Goal: Communication & Community: Share content

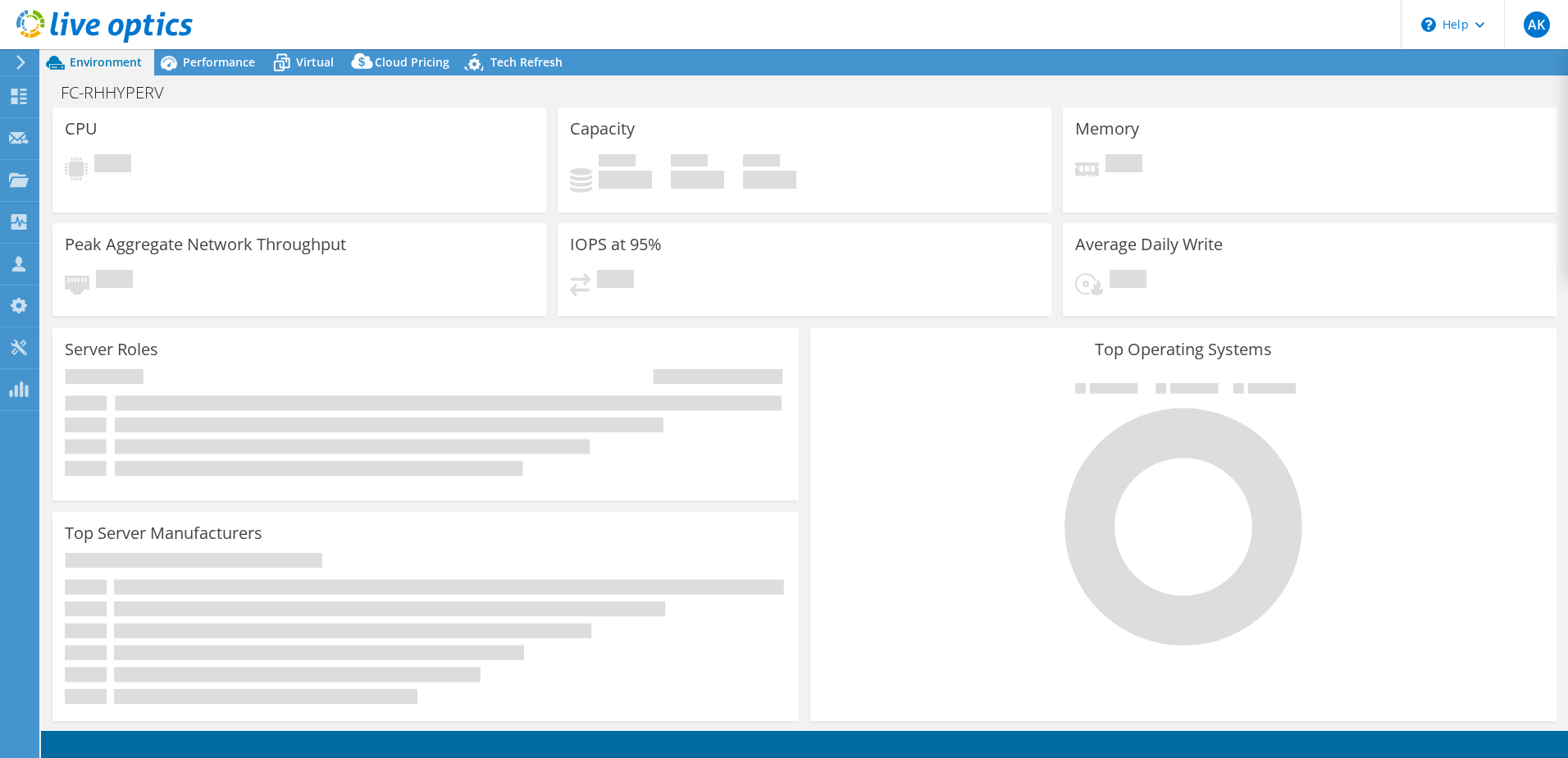
select select "USD"
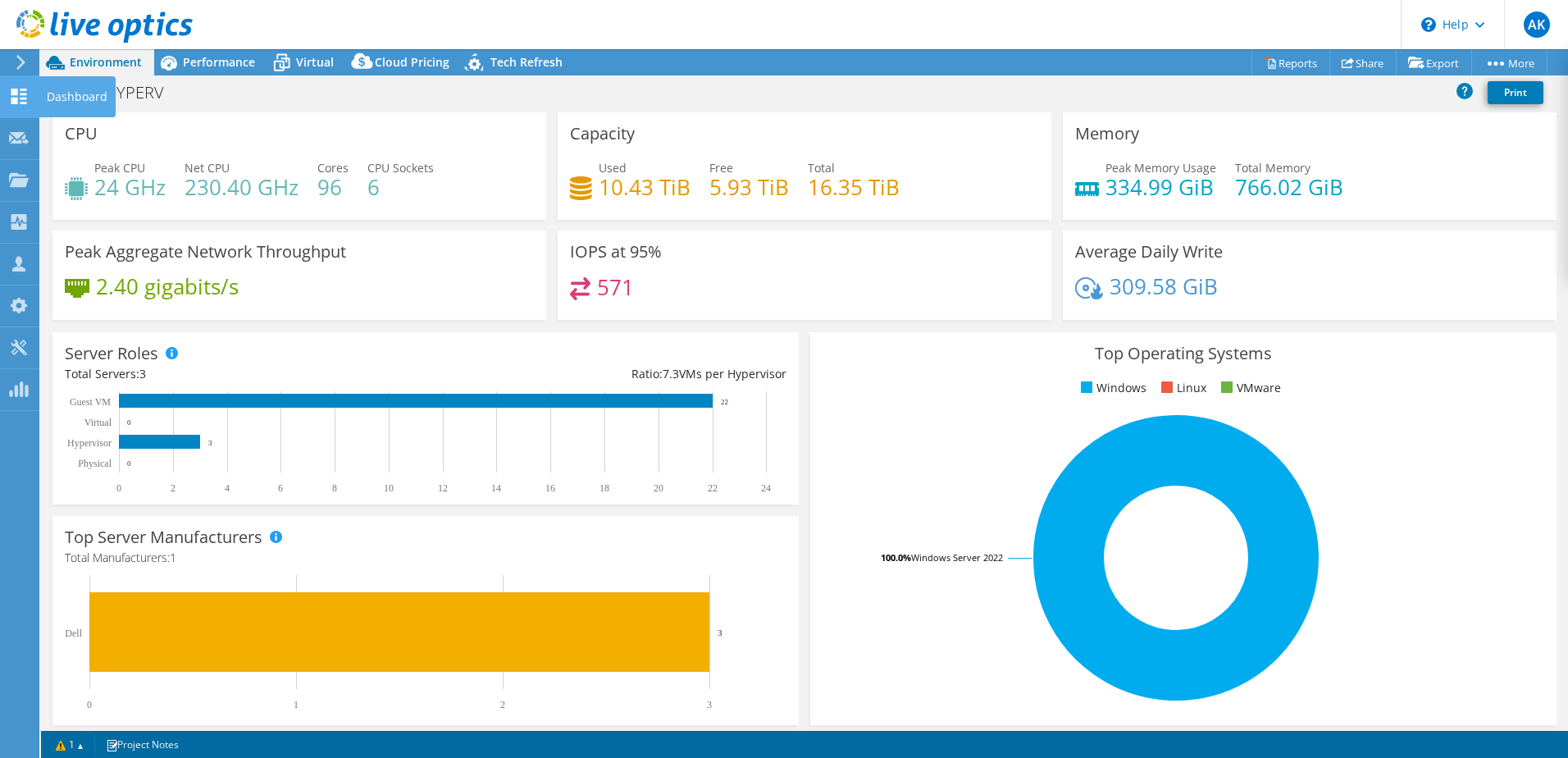
click at [20, 95] on icon at bounding box center [18, 96] width 20 height 16
click at [316, 62] on span "Virtual" at bounding box center [315, 62] width 38 height 16
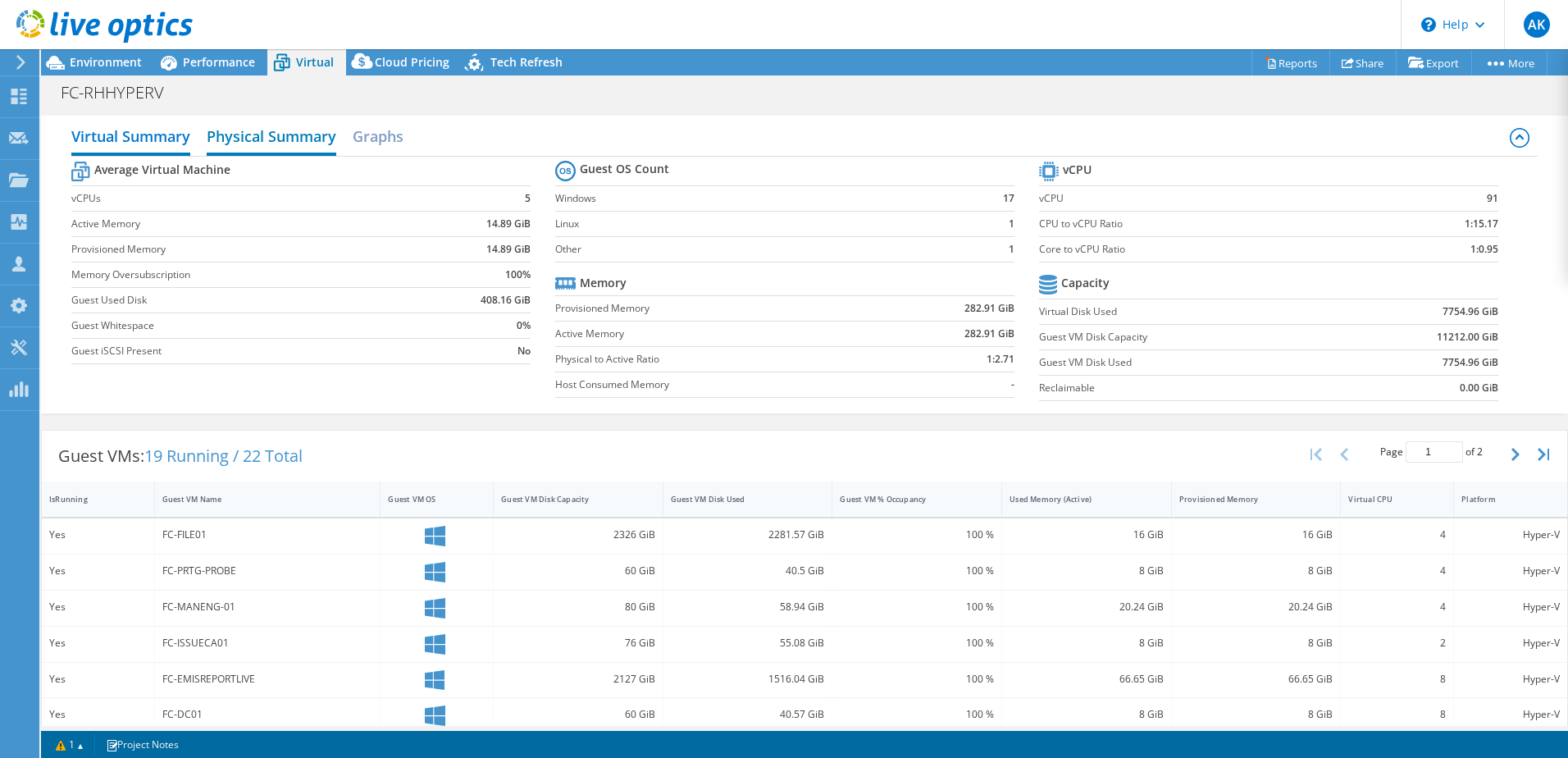
click at [298, 139] on h2 "Physical Summary" at bounding box center [271, 137] width 129 height 36
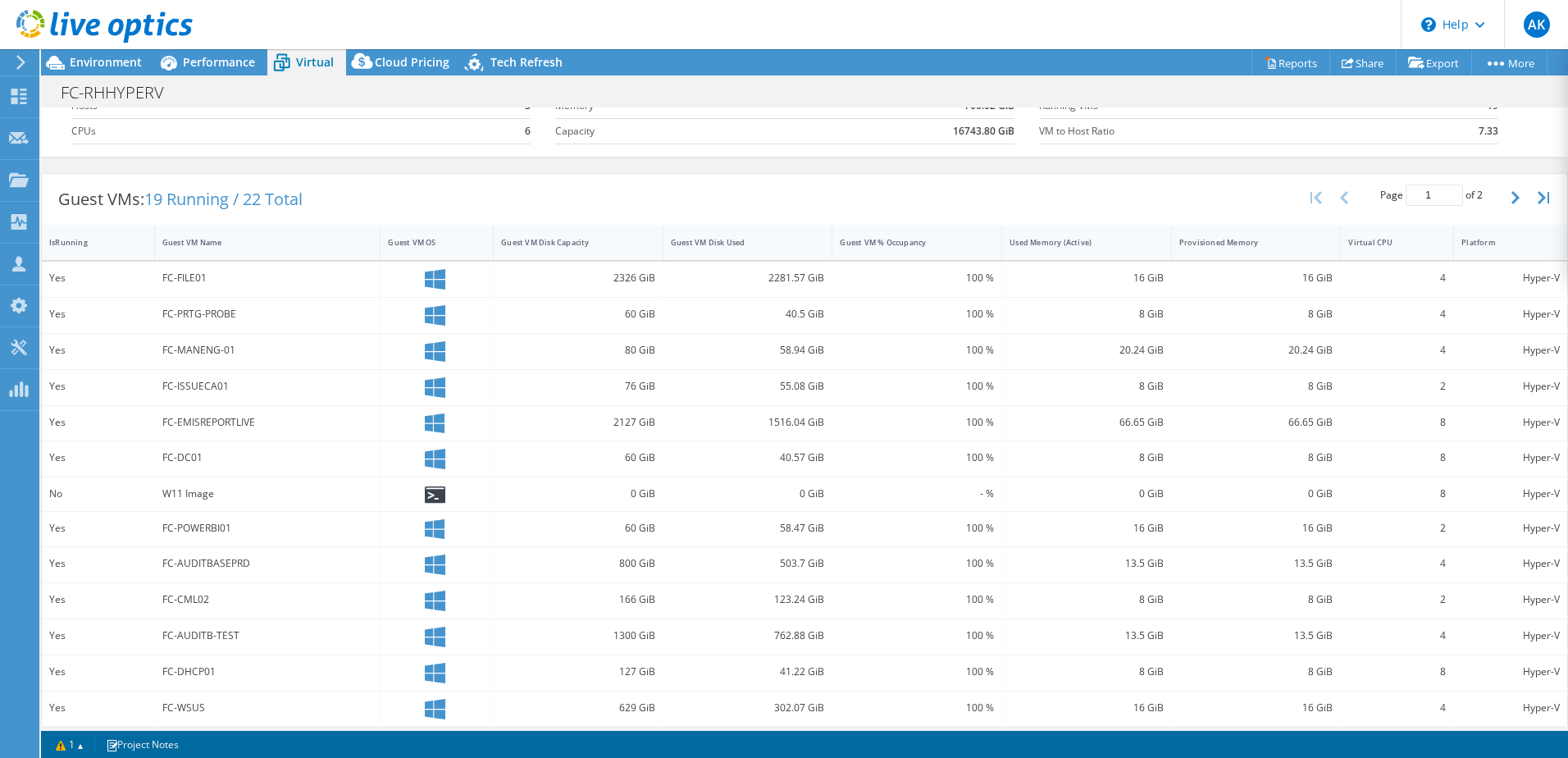
scroll to position [23, 0]
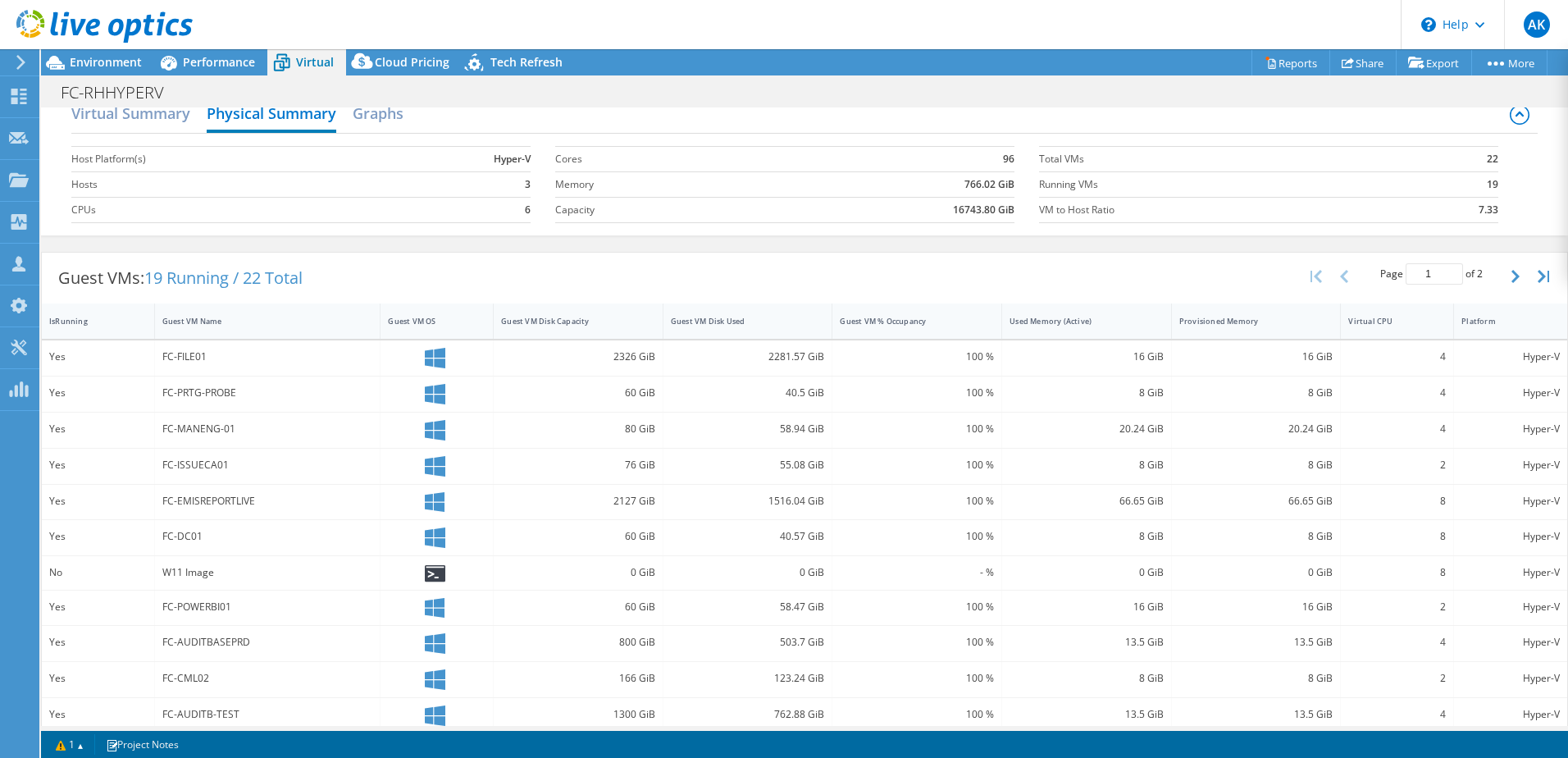
click at [1510, 277] on button "button" at bounding box center [1517, 276] width 28 height 31
type input "2"
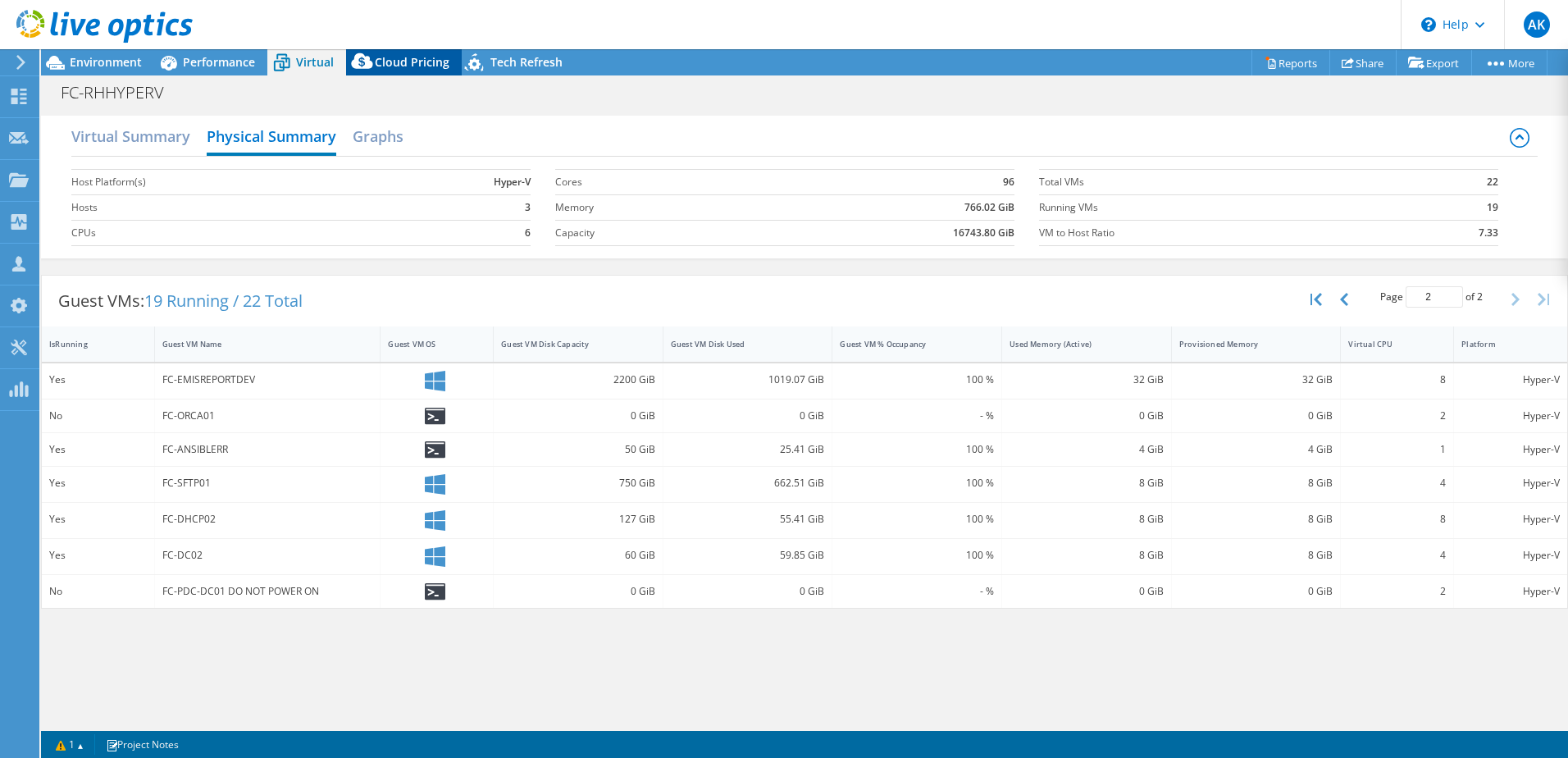
click at [373, 66] on icon at bounding box center [363, 65] width 33 height 33
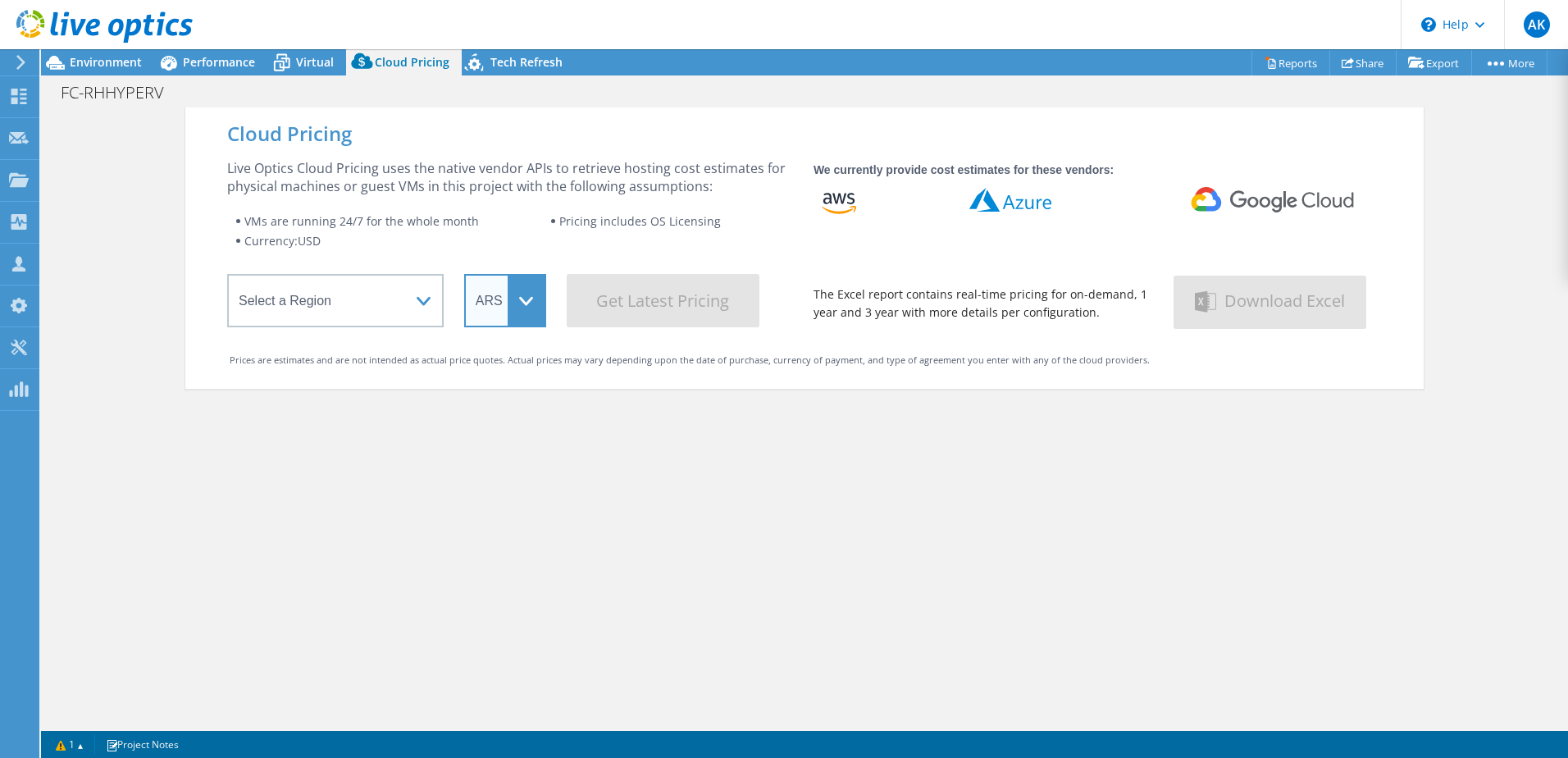
click at [521, 297] on select "ARS AUD BRL CAD CHF CLP CNY DKK EUR GBP HKD HUF INR JPY MXN MYR NOK NZD PEN SEK…" at bounding box center [505, 300] width 82 height 53
select select "GBP"
click at [464, 274] on select "ARS AUD BRL CAD CHF CLP CNY DKK EUR GBP HKD HUF INR JPY MXN MYR NOK NZD PEN SEK…" at bounding box center [505, 300] width 82 height 53
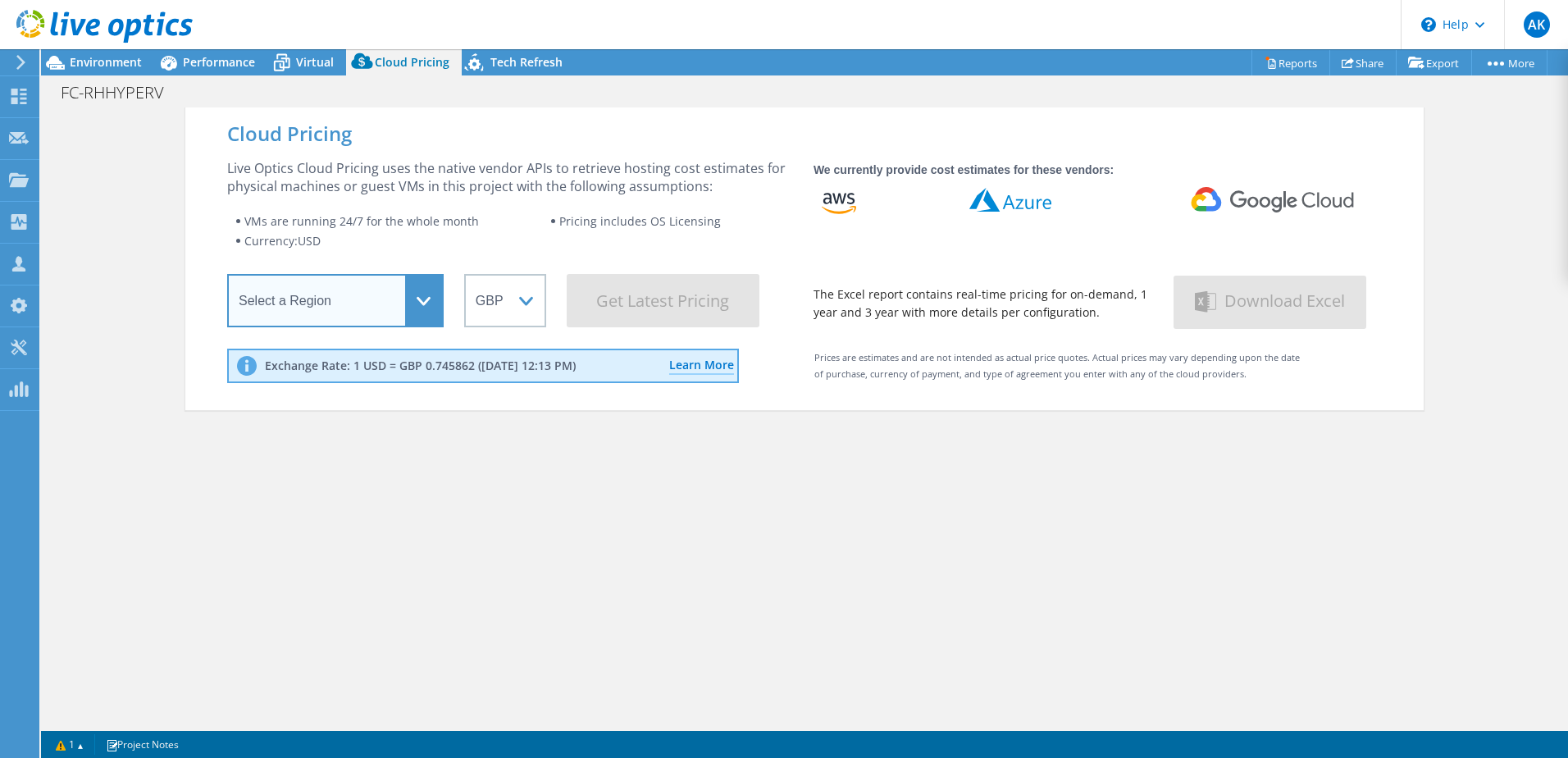
click at [408, 303] on select "Select a Region Asia Pacific (Hong Kong) Asia Pacific (Mumbai) Asia Pacific (Se…" at bounding box center [336, 300] width 217 height 53
select select "EULondon"
click at [227, 277] on select "Select a Region Asia Pacific (Hong Kong) Asia Pacific (Mumbai) Asia Pacific (Se…" at bounding box center [336, 300] width 217 height 53
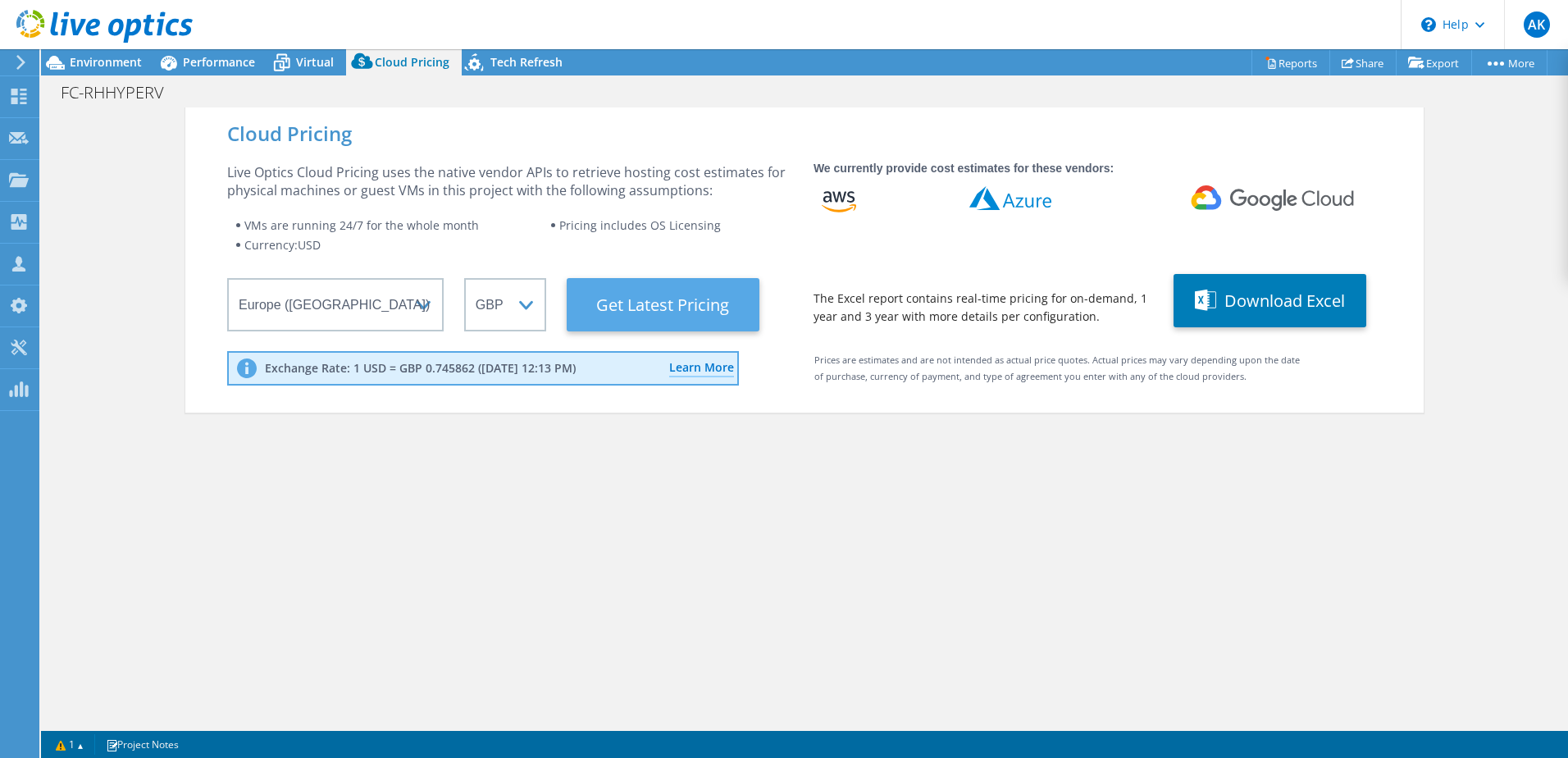
click at [651, 305] on Latest "Get Latest Pricing" at bounding box center [663, 304] width 192 height 53
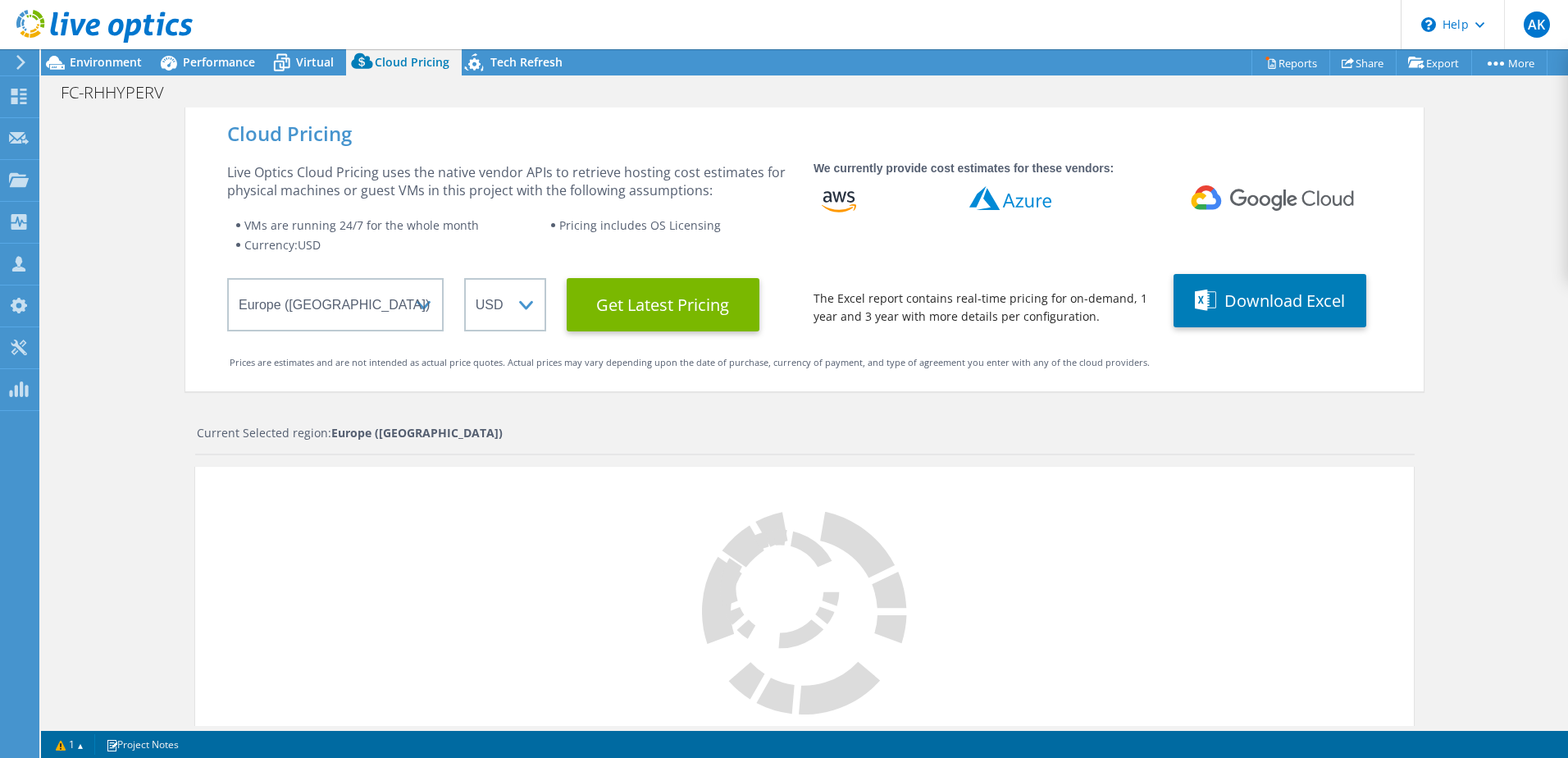
select select "GBP"
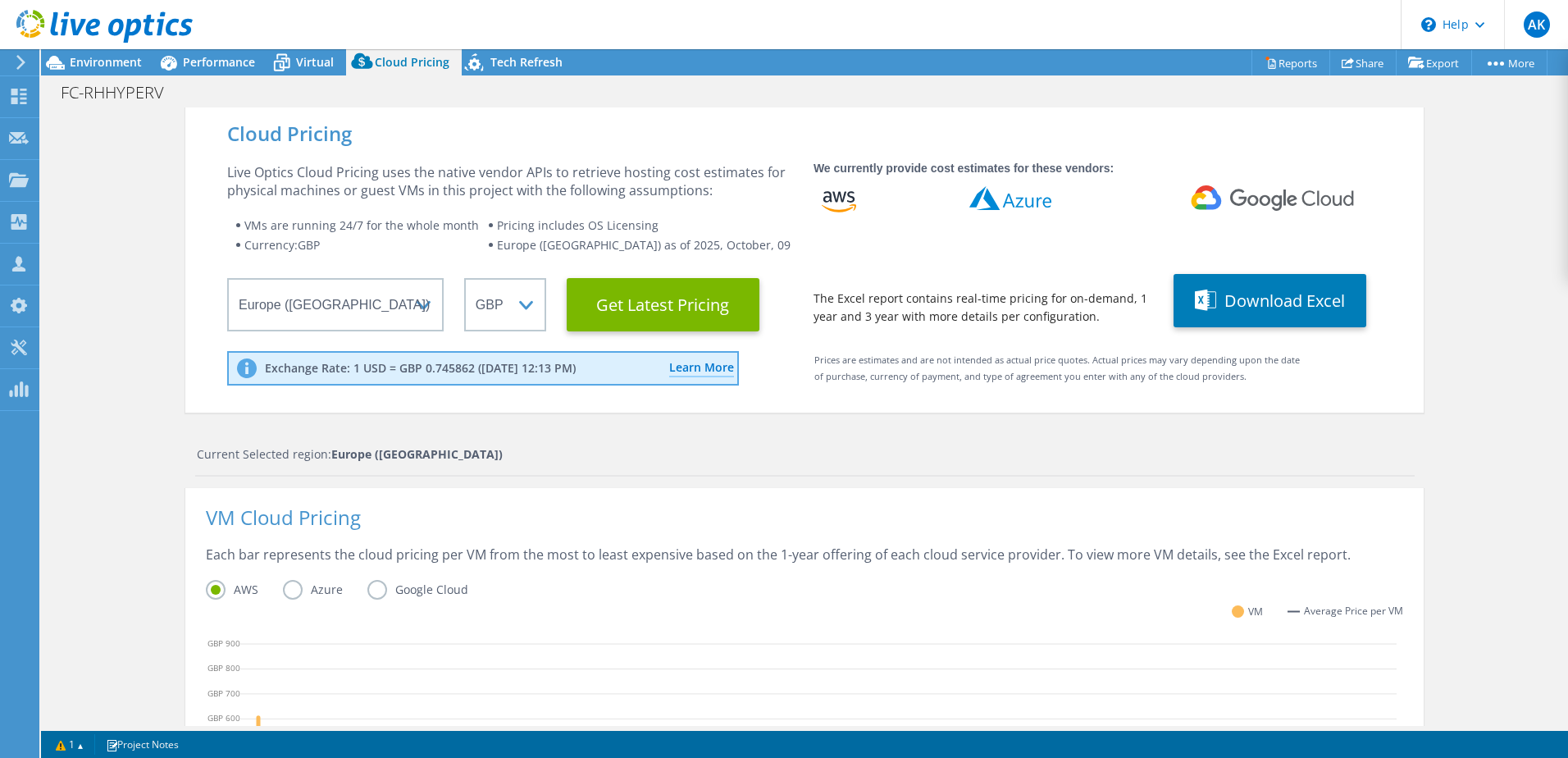
scroll to position [82, 0]
click at [289, 589] on label "Azure" at bounding box center [325, 589] width 85 height 20
click at [0, 0] on input "Azure" at bounding box center [0, 0] width 0 height 0
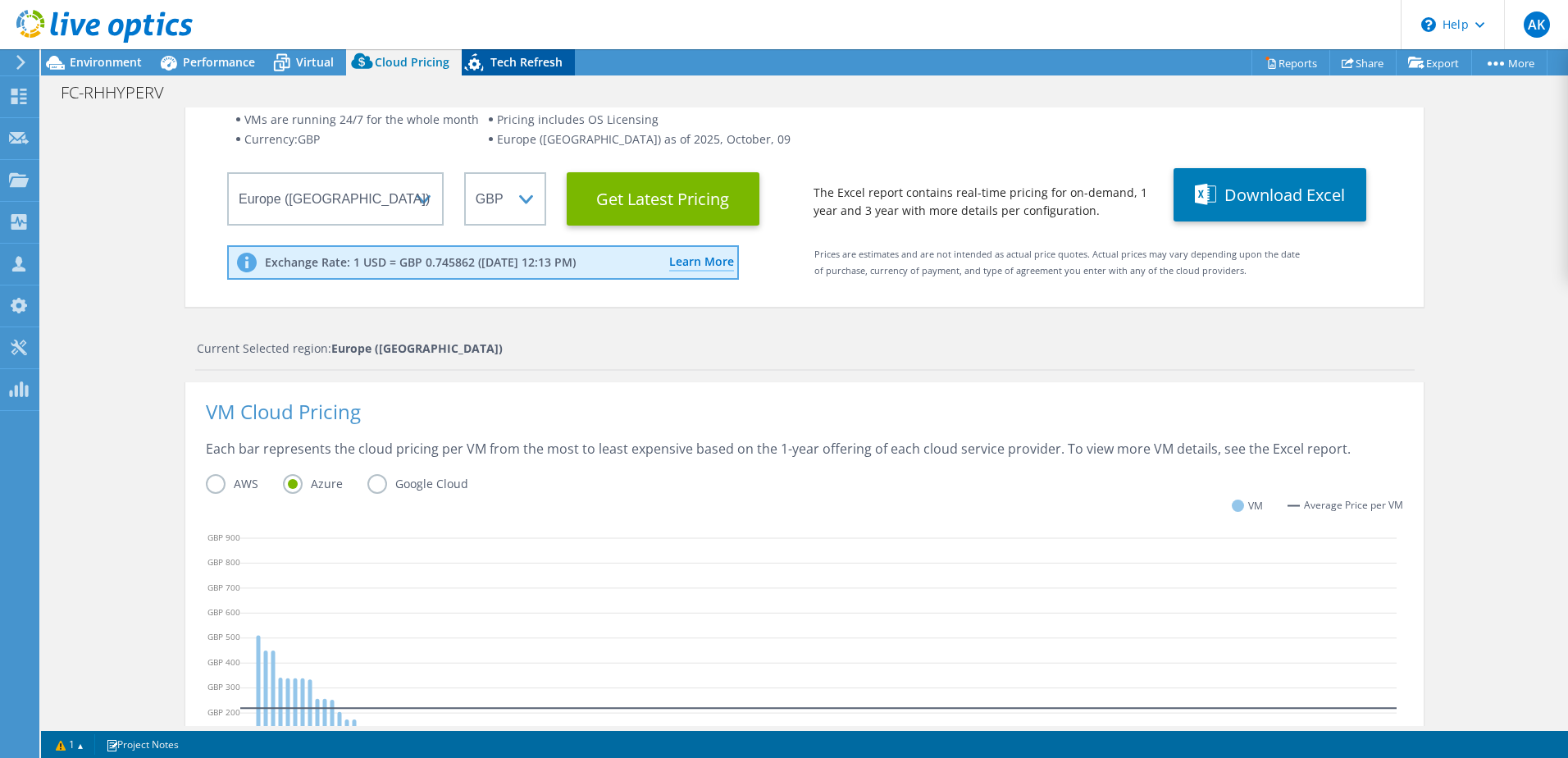
scroll to position [0, 0]
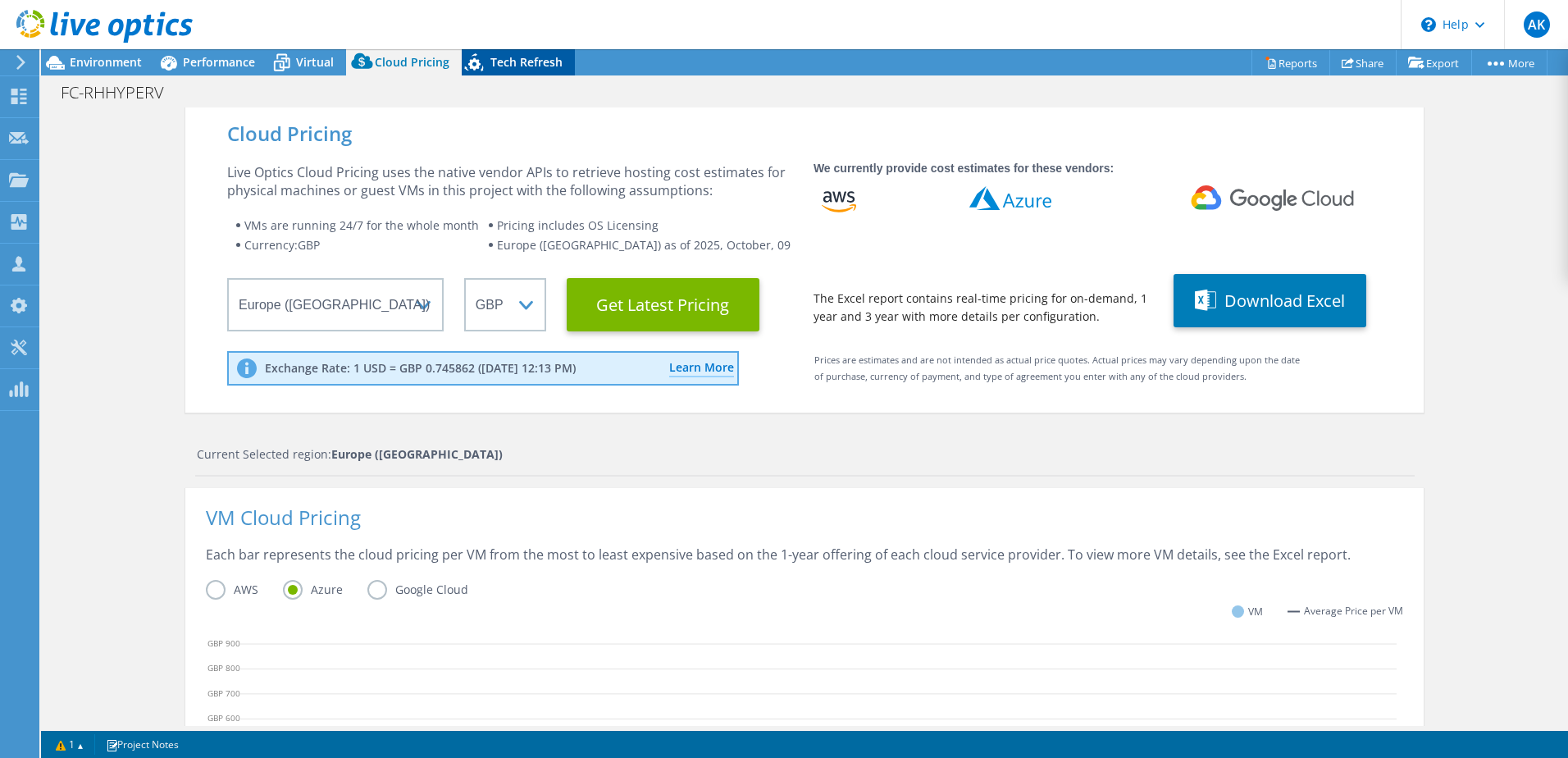
click at [520, 63] on span "Tech Refresh" at bounding box center [526, 62] width 73 height 16
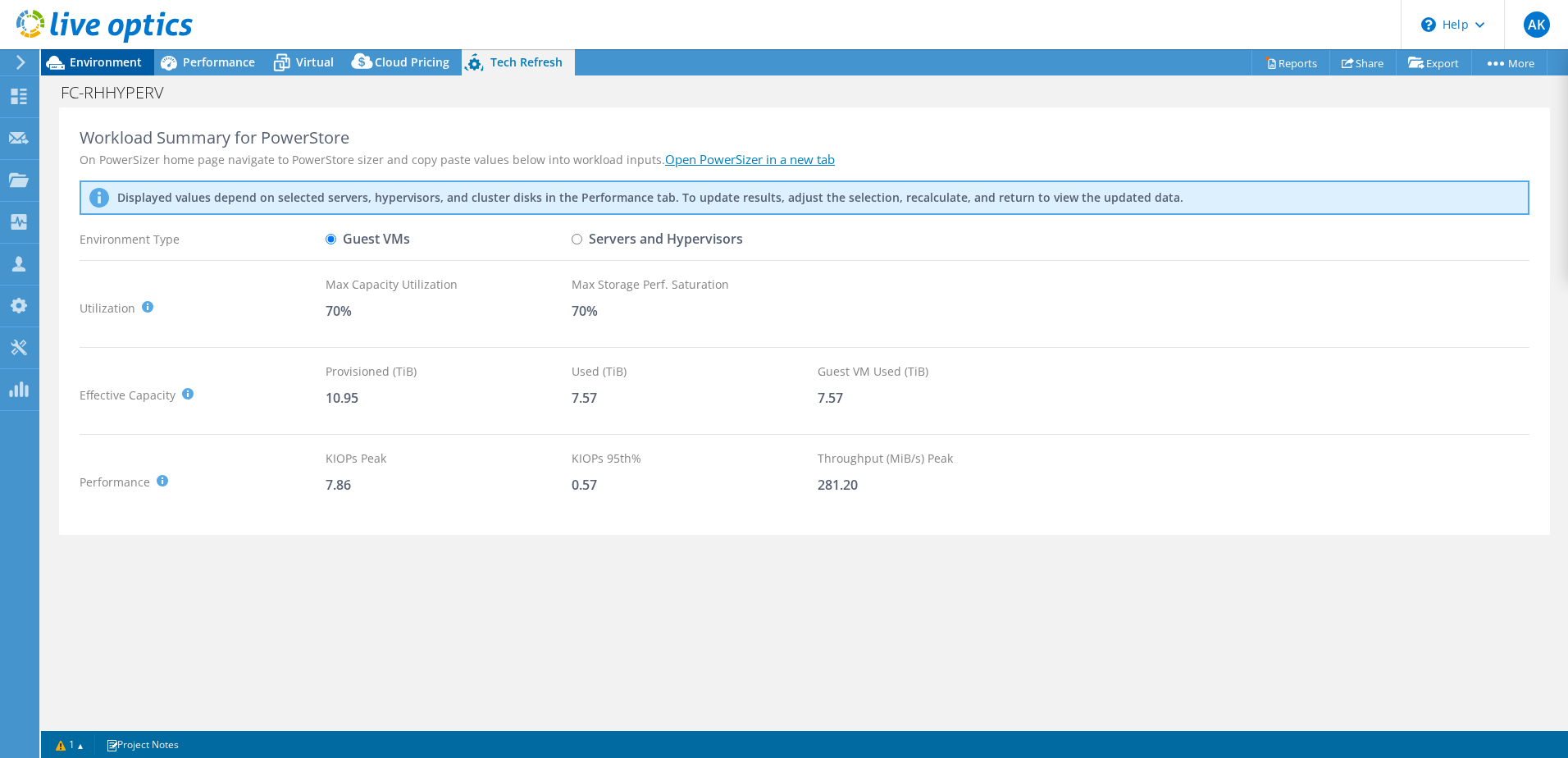
click at [81, 62] on span "Environment" at bounding box center [106, 62] width 73 height 16
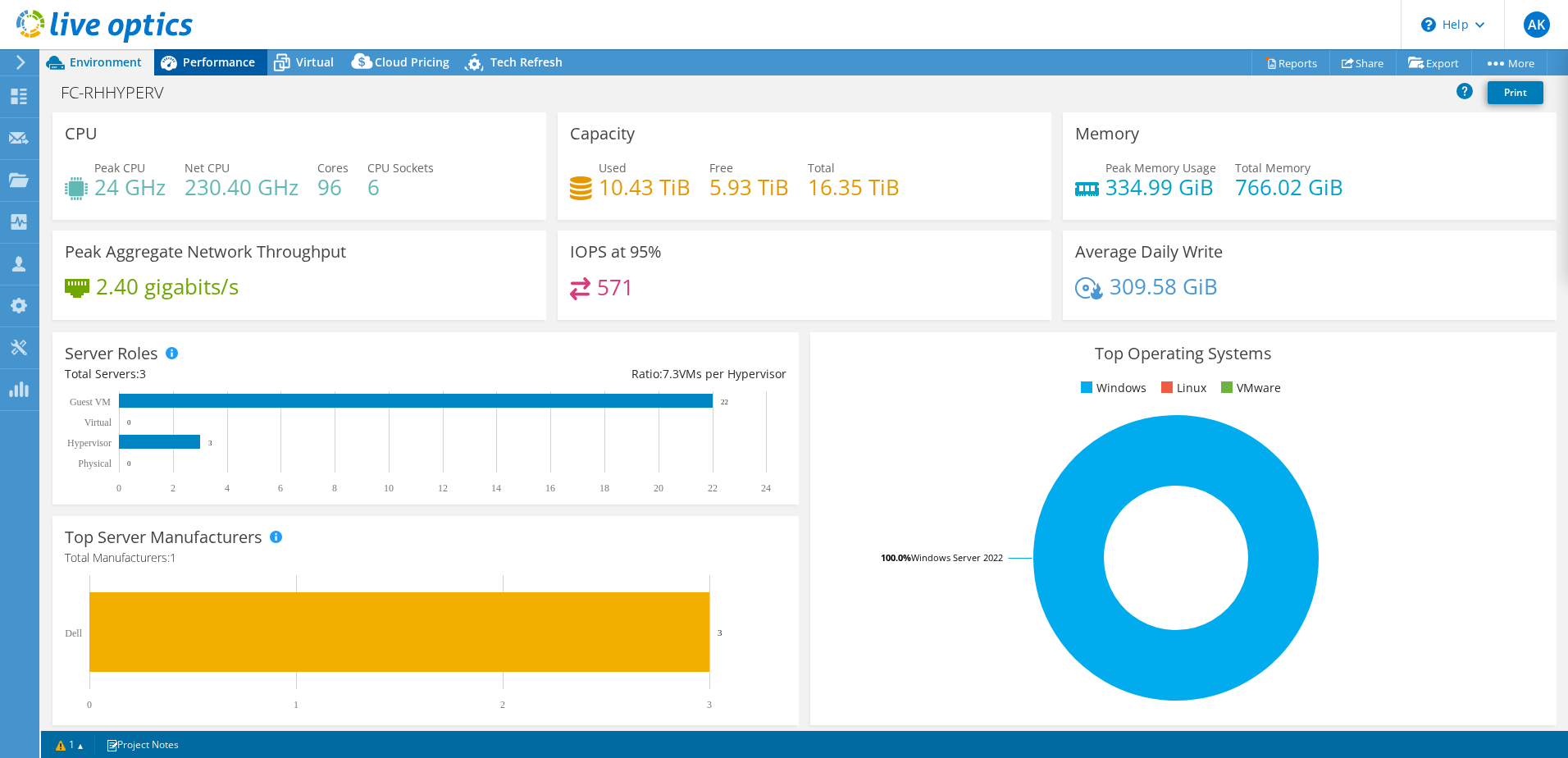
click at [210, 66] on span "Performance" at bounding box center [219, 62] width 73 height 16
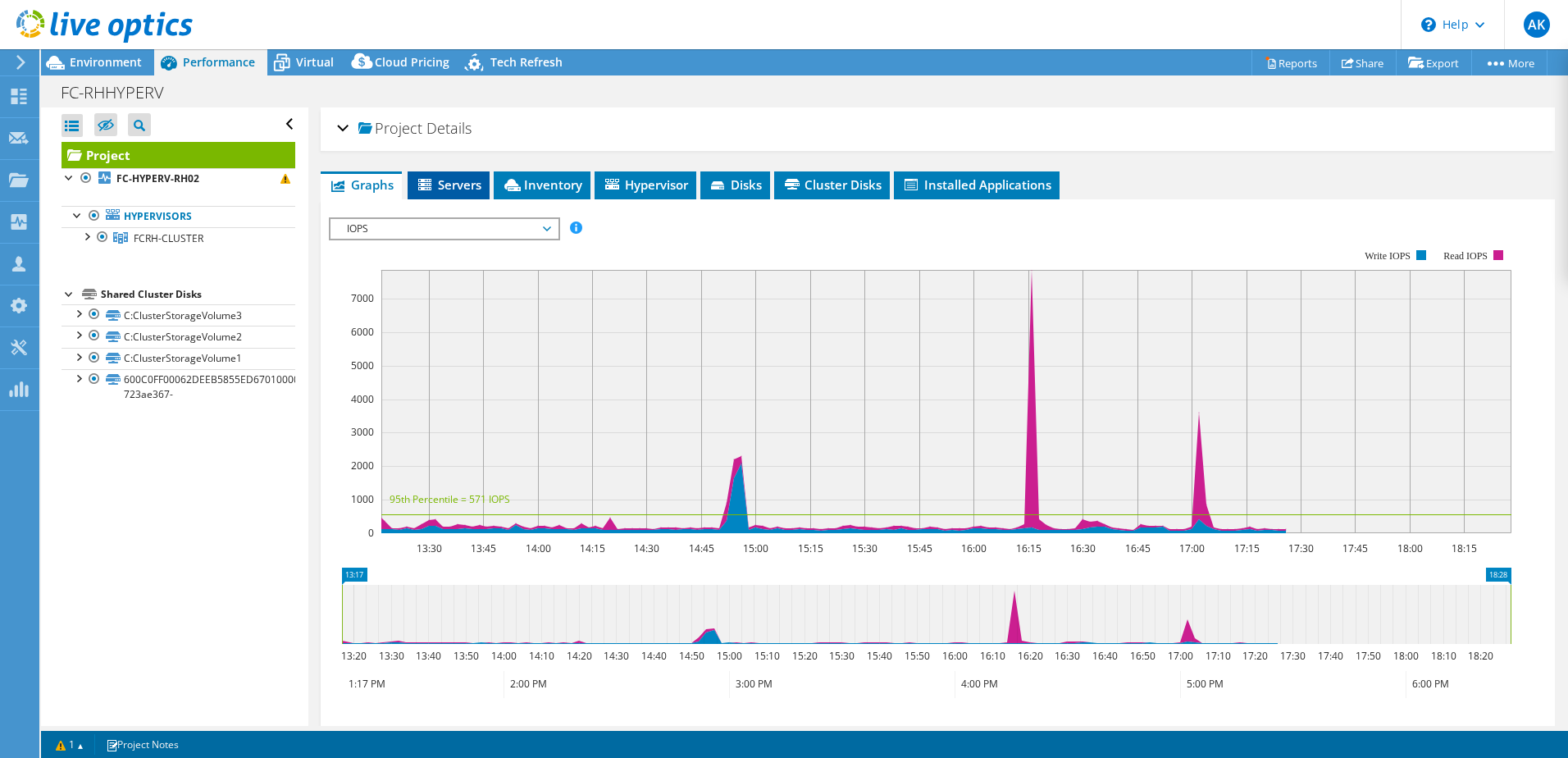
click at [433, 187] on icon at bounding box center [426, 185] width 17 height 14
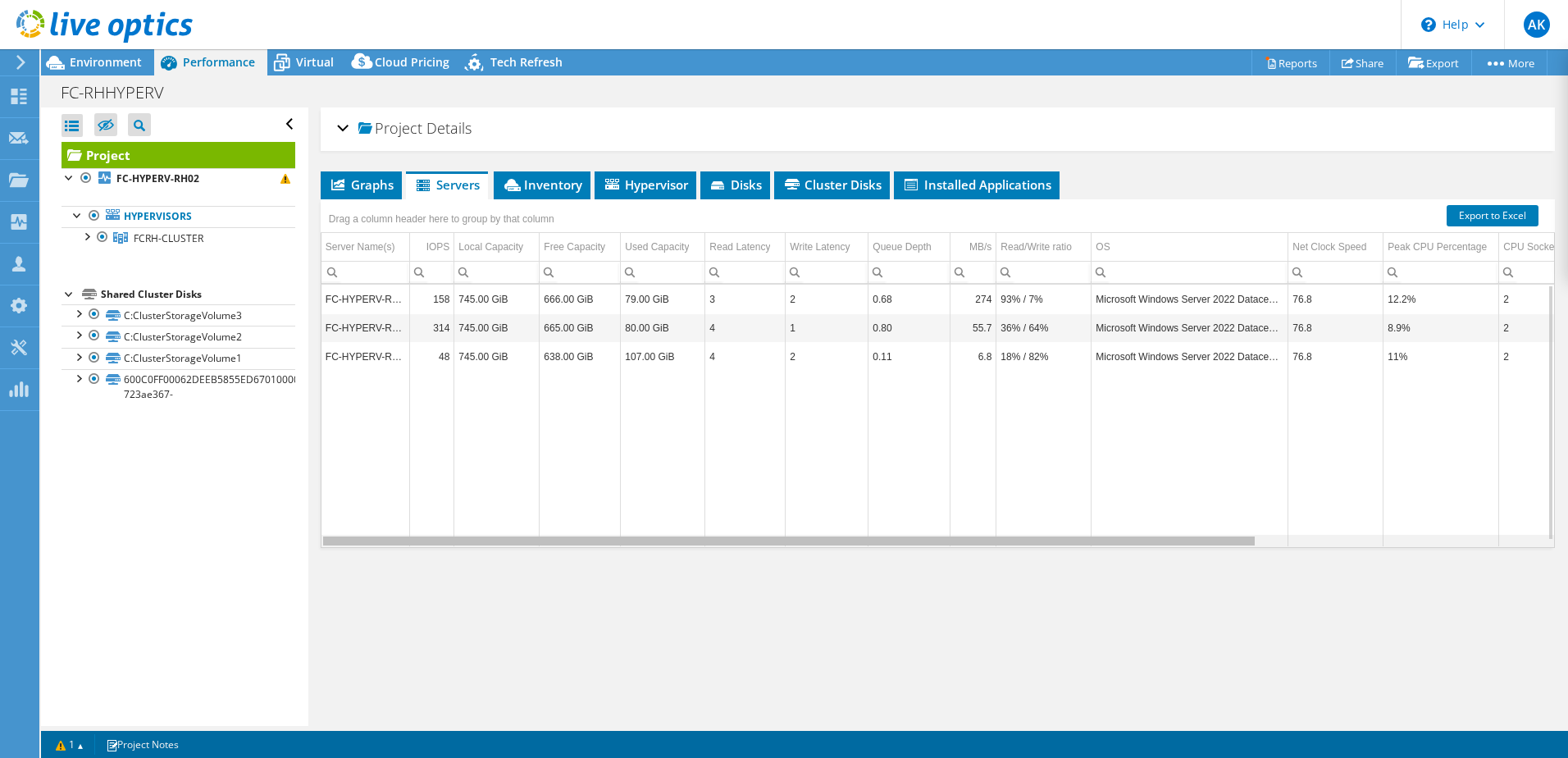
drag, startPoint x: 988, startPoint y: 541, endPoint x: 908, endPoint y: 521, distance: 82.5
click at [921, 528] on body "AK Channel Partner Alex Kayali alex.kayali@krome.co.uk Krome Technologies My Pr…" at bounding box center [784, 379] width 1568 height 758
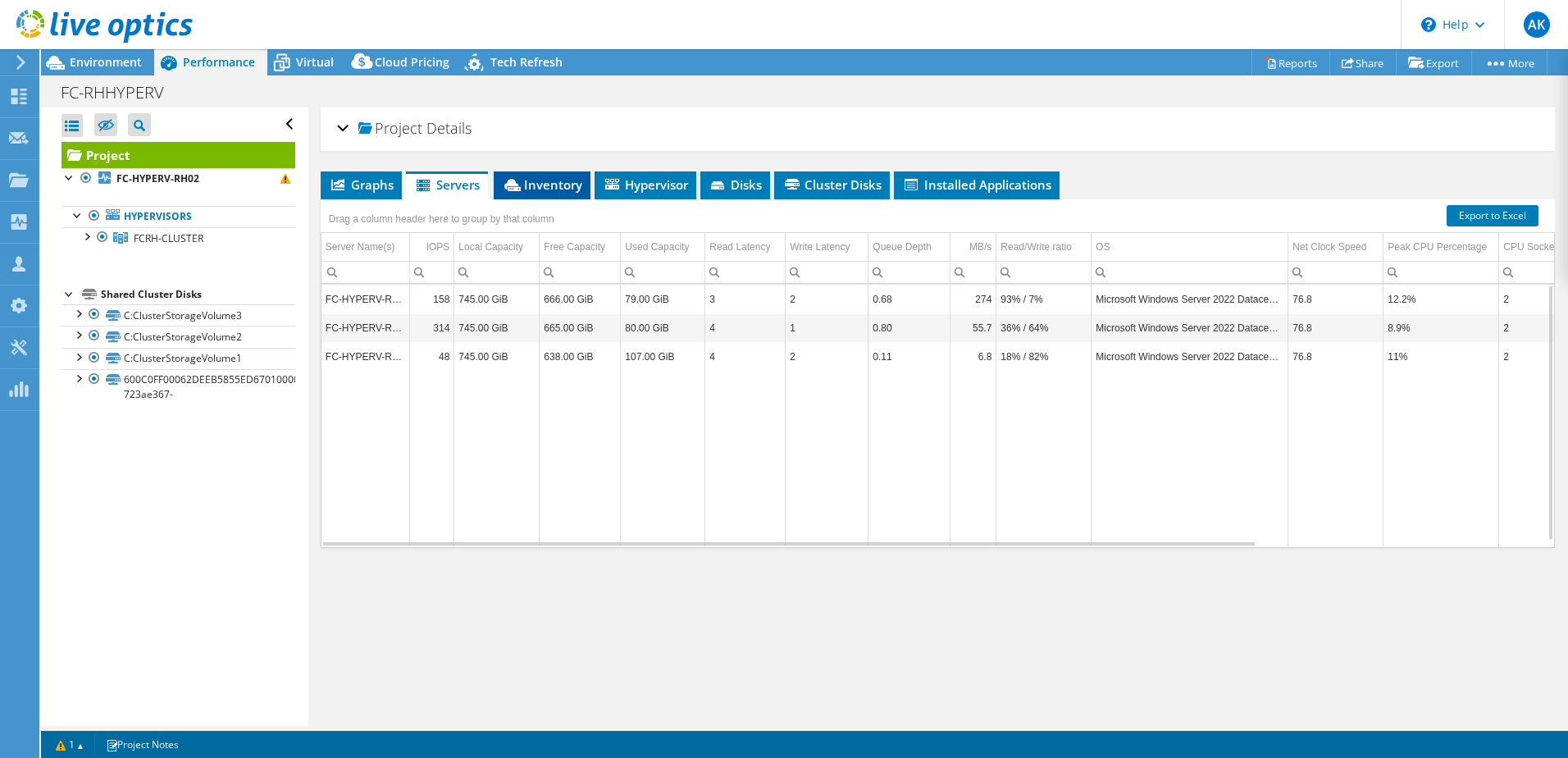
click at [554, 197] on li "Inventory" at bounding box center [542, 185] width 97 height 28
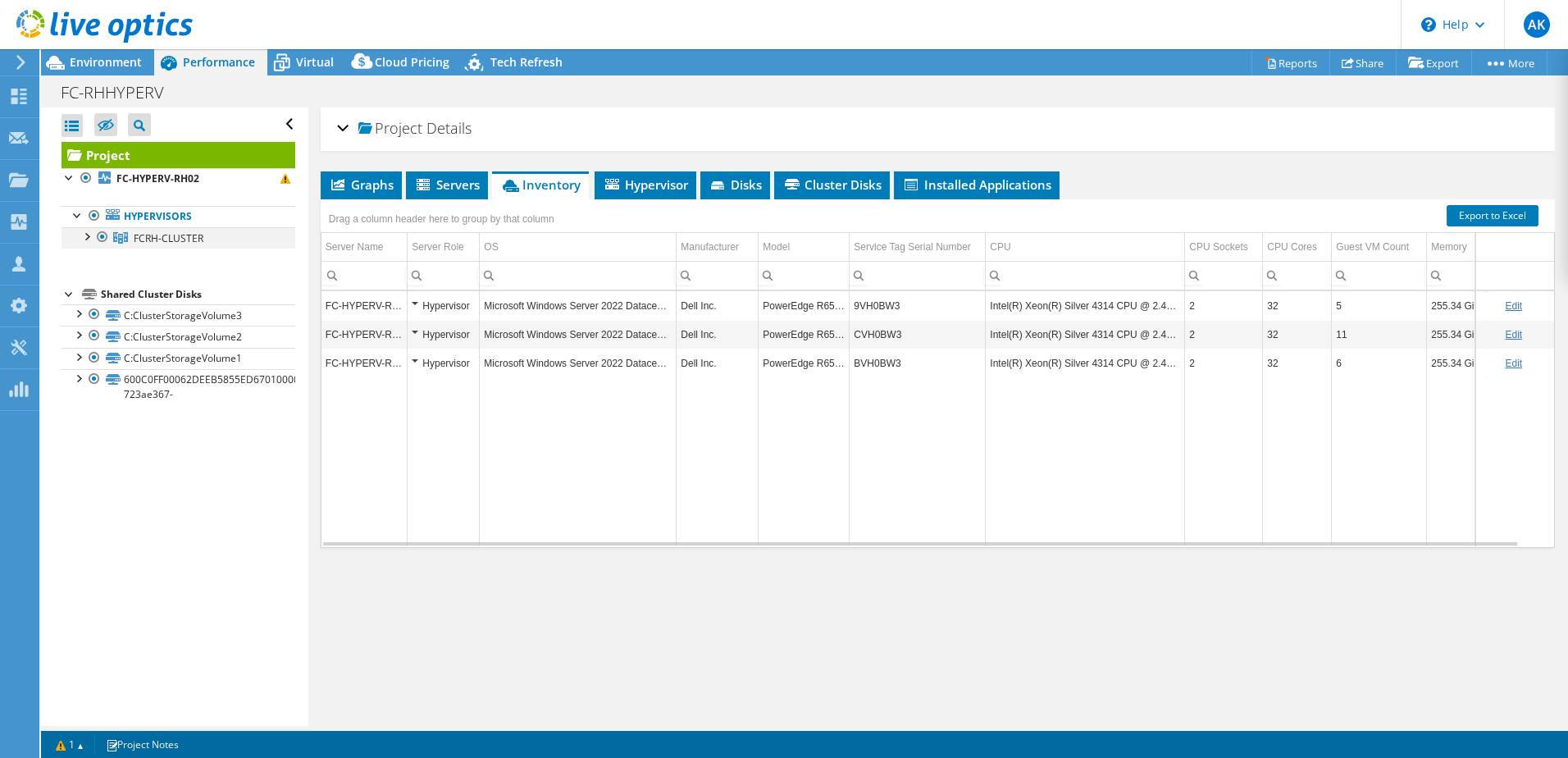
click at [86, 238] on div at bounding box center [86, 235] width 17 height 17
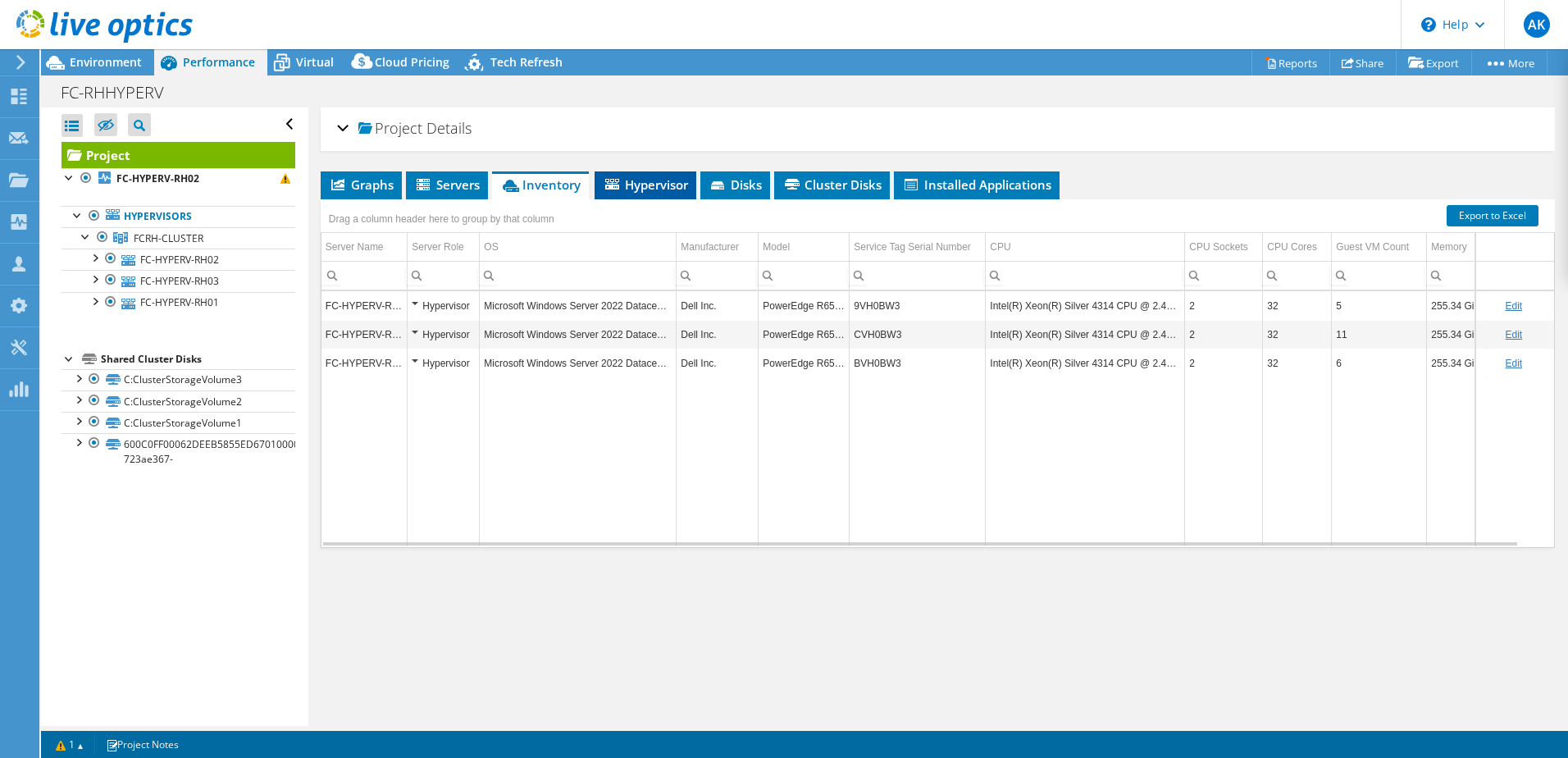
click at [664, 178] on span "Hypervisor" at bounding box center [645, 184] width 86 height 17
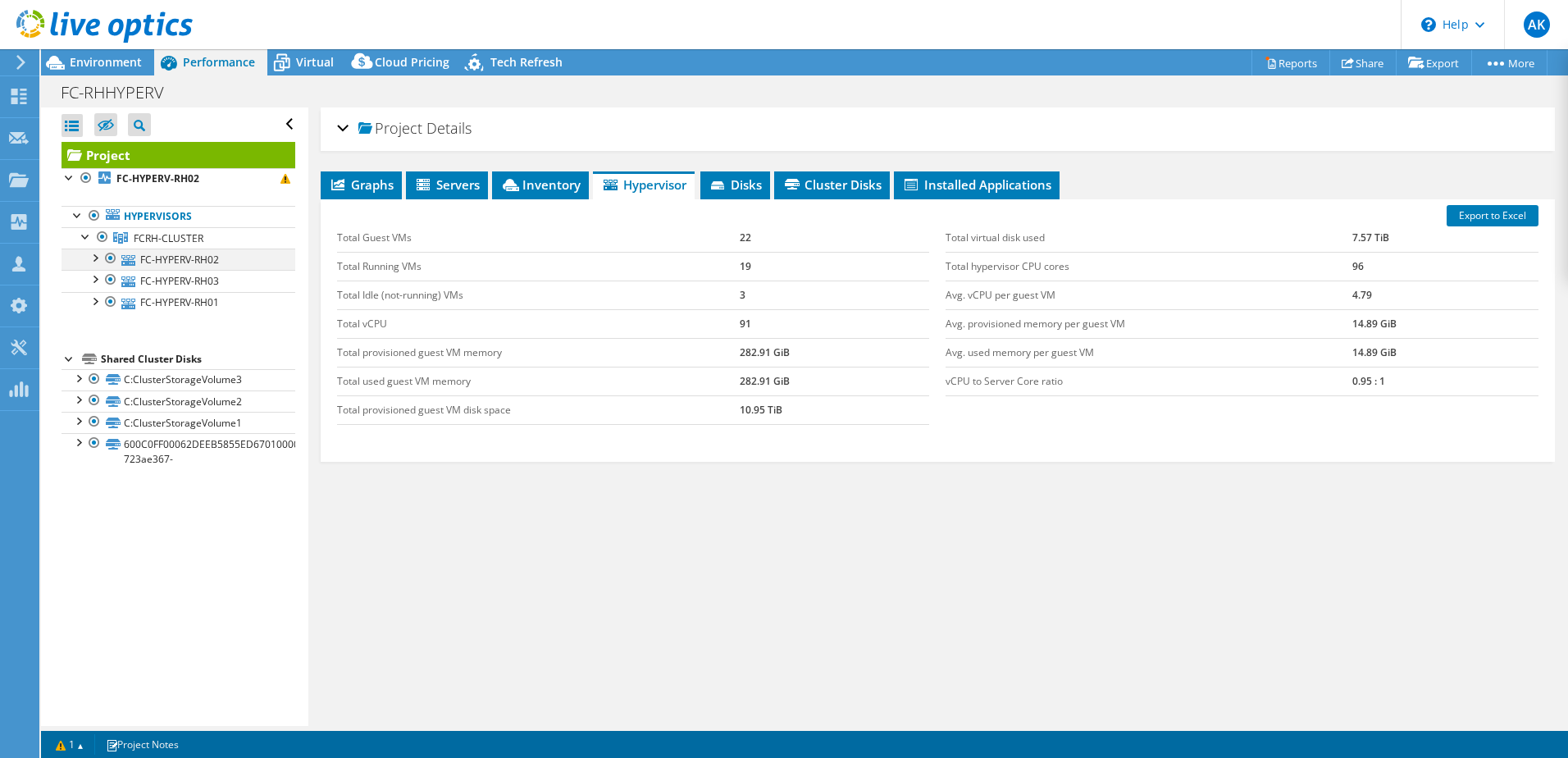
click at [100, 255] on div at bounding box center [94, 256] width 17 height 17
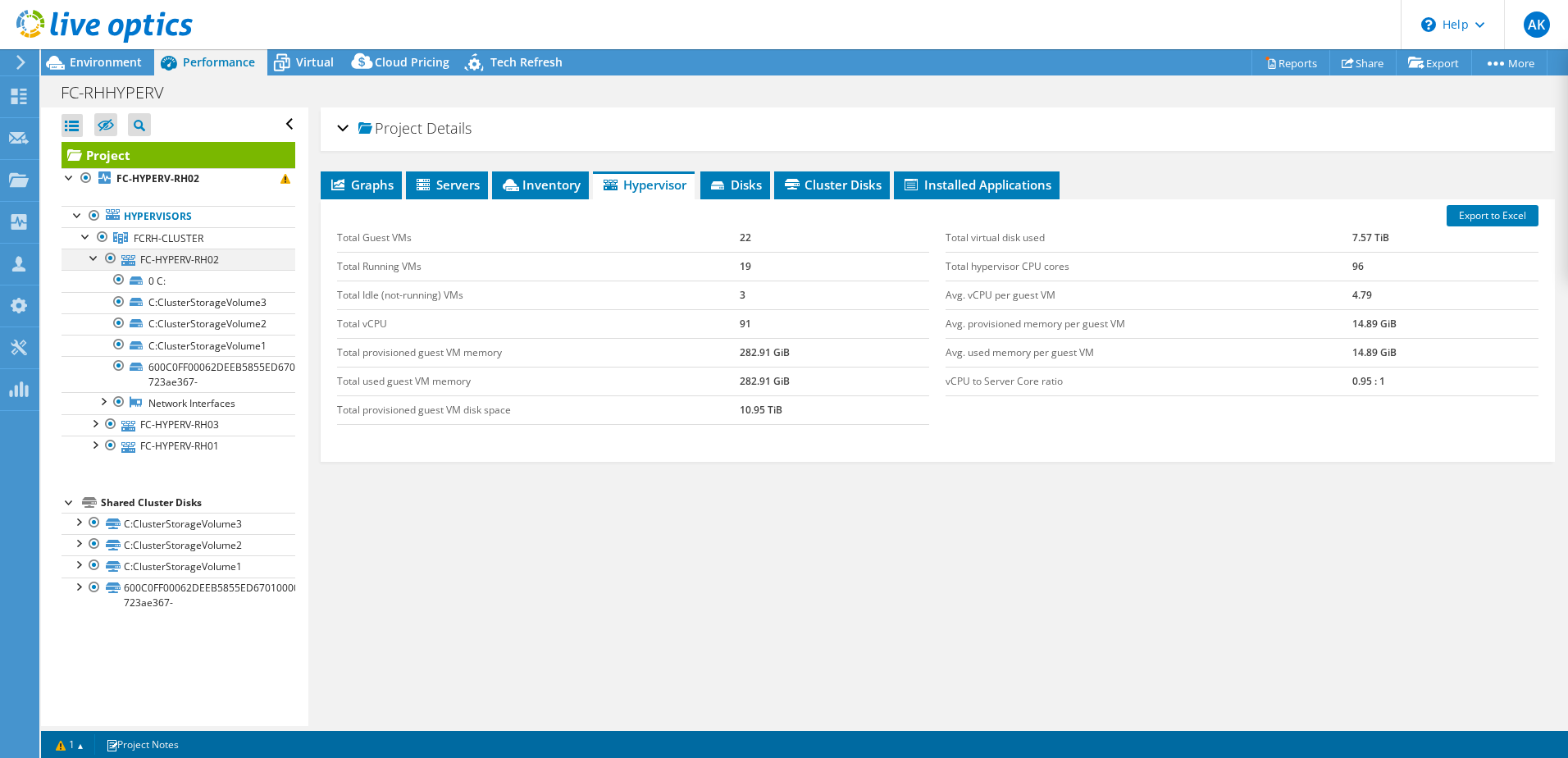
click at [100, 255] on div at bounding box center [94, 256] width 17 height 17
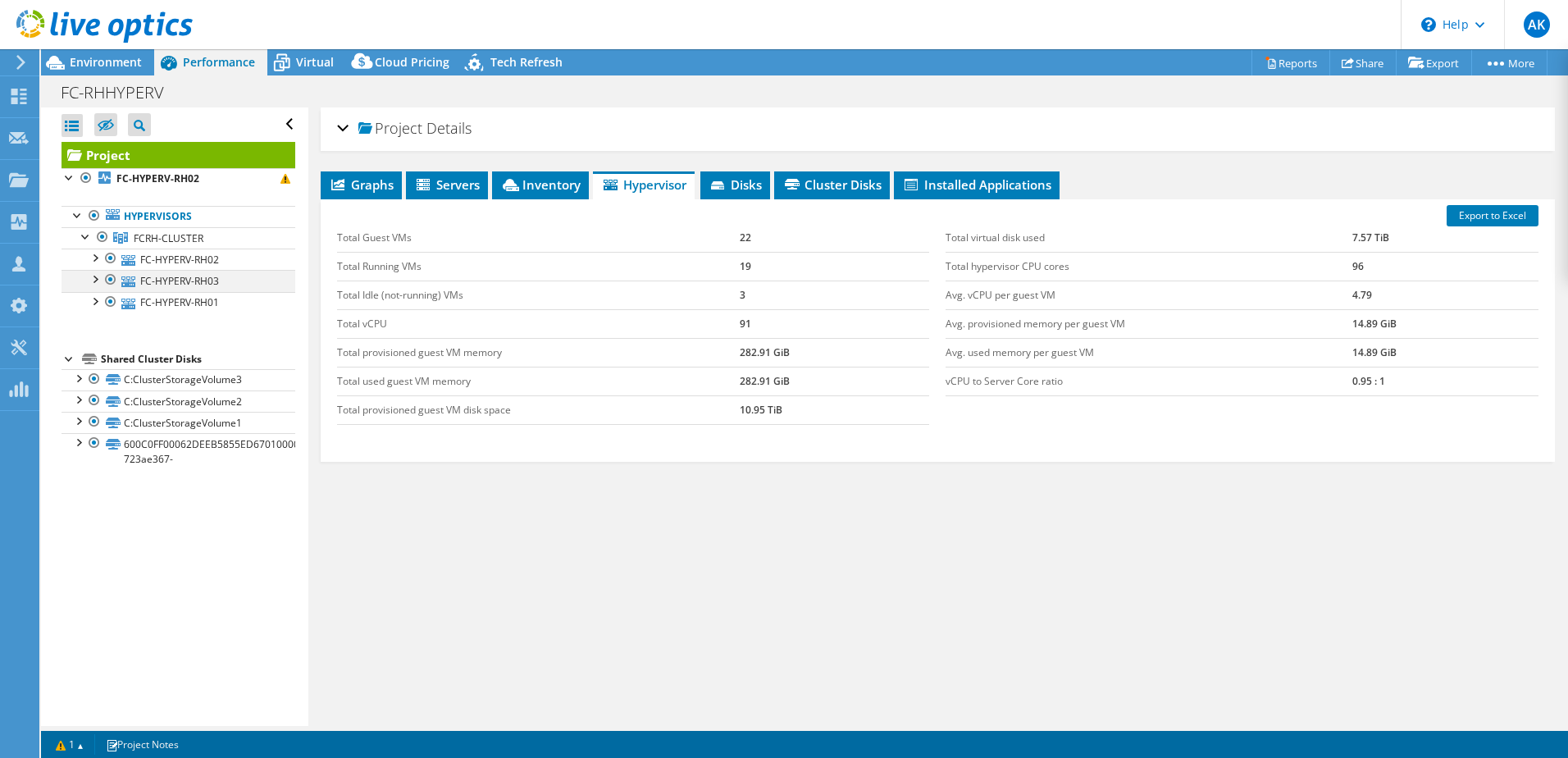
click at [94, 280] on div at bounding box center [94, 278] width 17 height 17
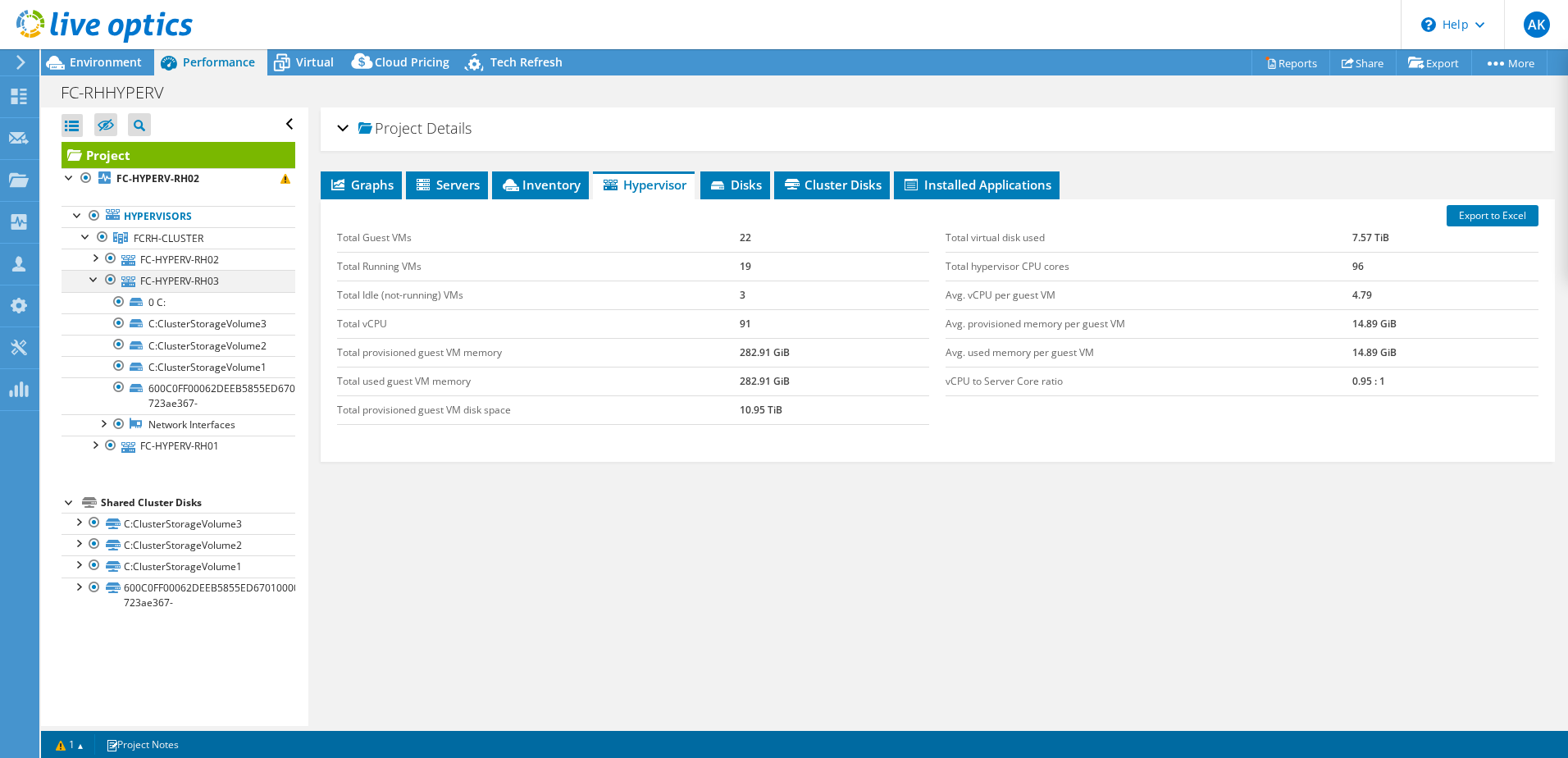
click at [94, 280] on div at bounding box center [94, 278] width 17 height 17
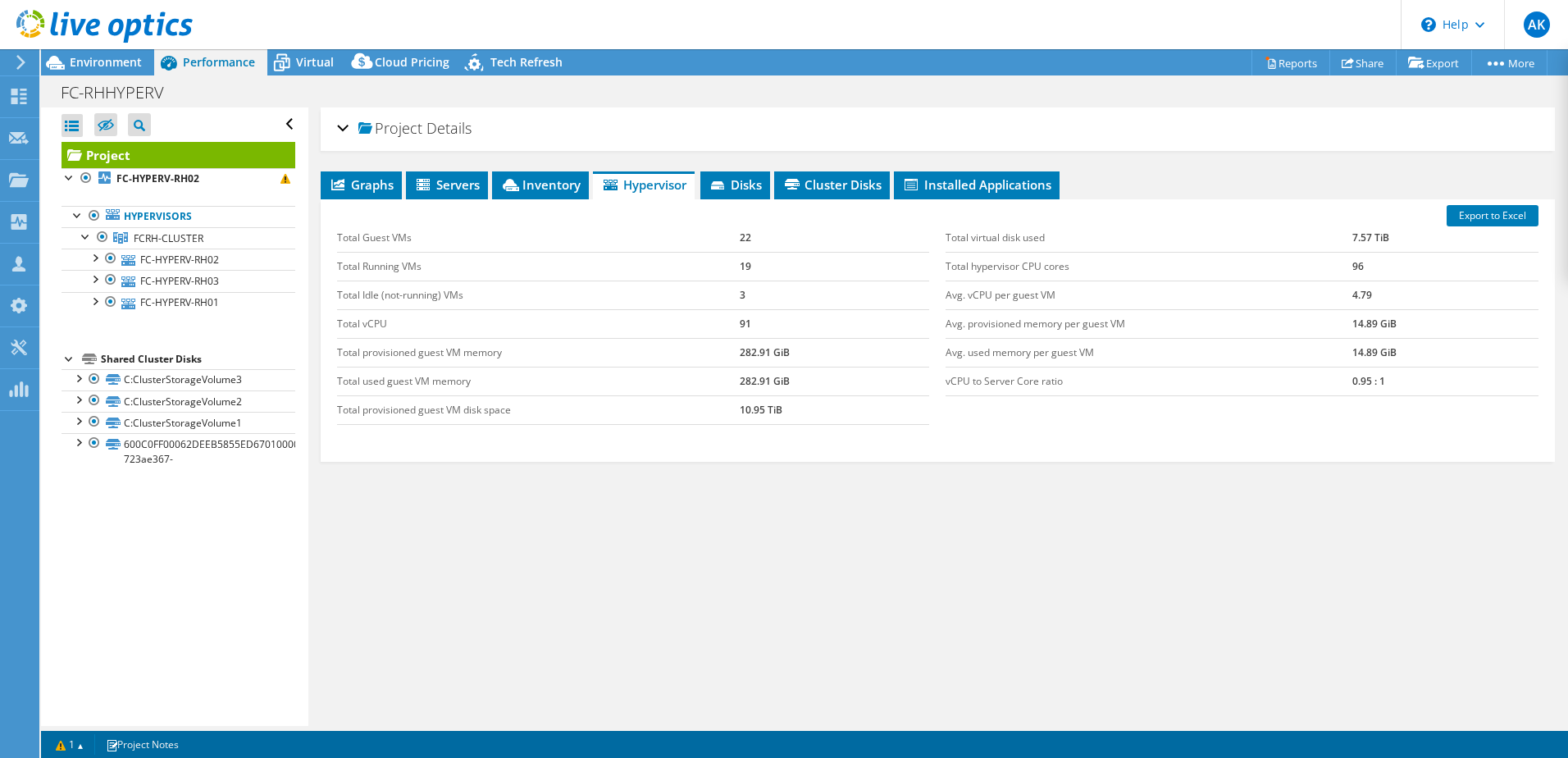
click at [770, 633] on div "Project Details Prepared for: Cezar Negru, cezar.negru@krome.co.uk Account Krom…" at bounding box center [938, 416] width 1259 height 618
click at [525, 181] on span "Inventory" at bounding box center [540, 184] width 80 height 17
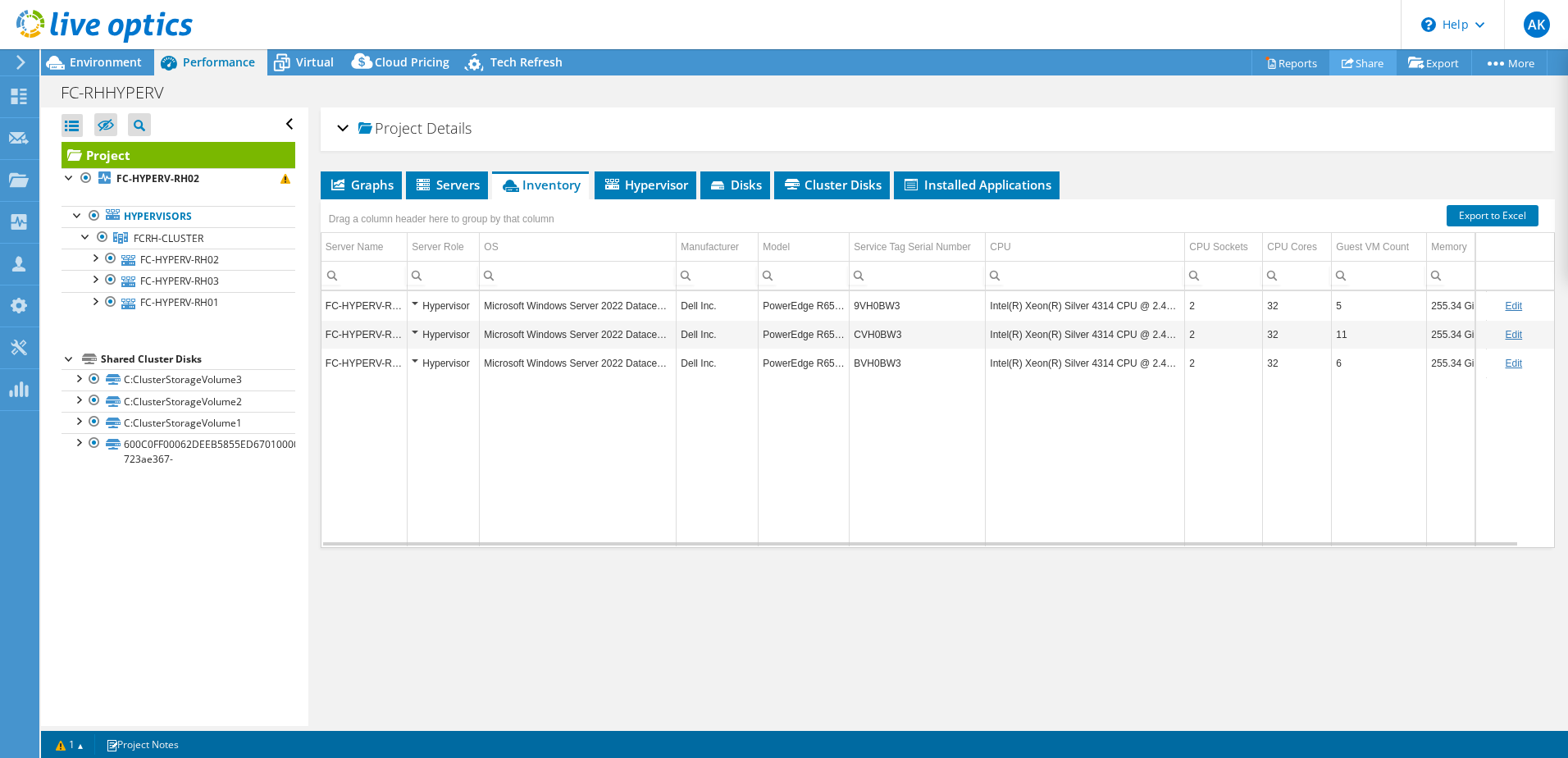
click at [1357, 64] on link "Share" at bounding box center [1362, 62] width 67 height 25
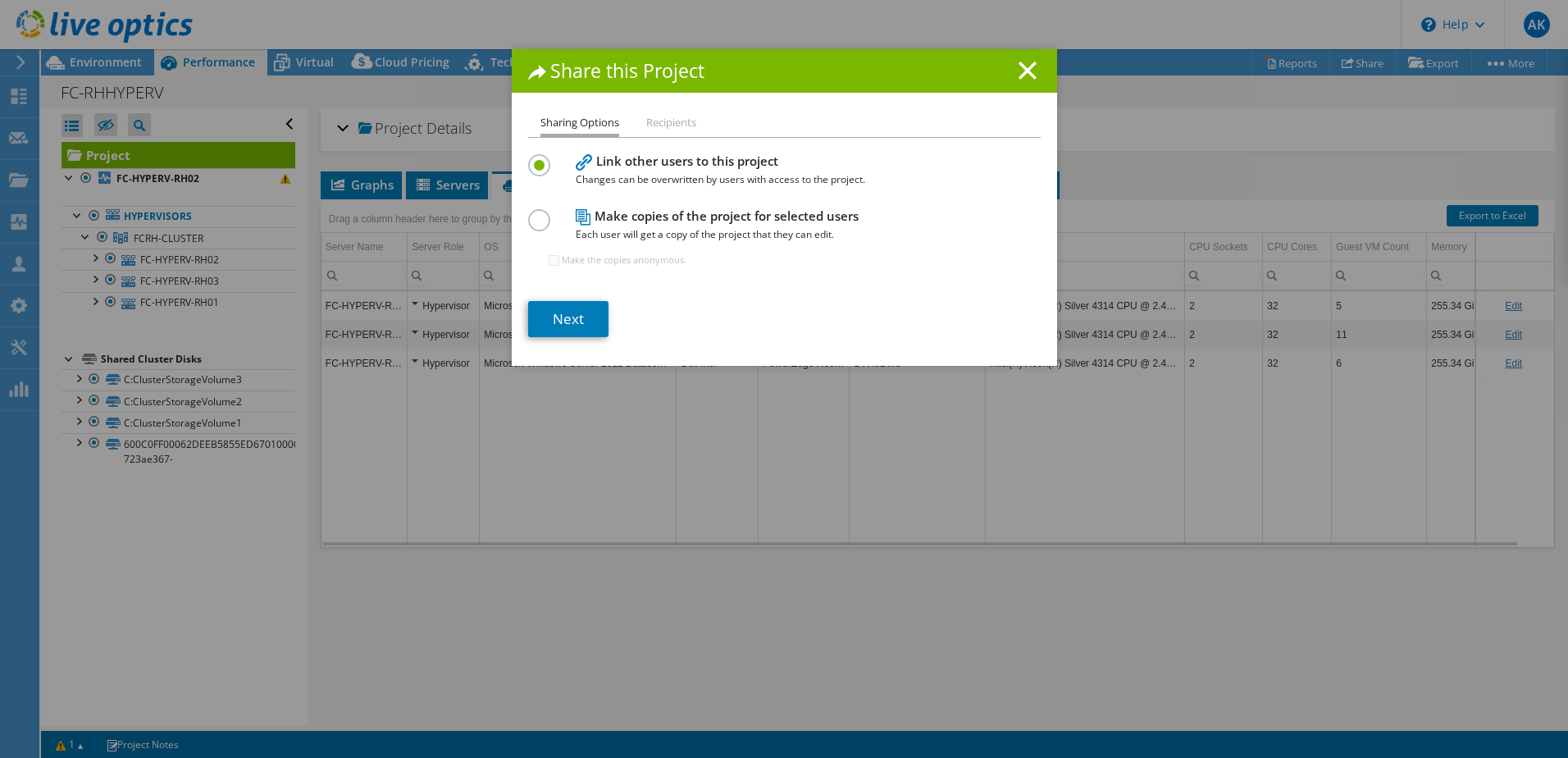
click at [529, 213] on label at bounding box center [542, 211] width 29 height 4
click at [0, 0] on input "radio" at bounding box center [0, 0] width 0 height 0
click at [561, 313] on link "Next" at bounding box center [568, 318] width 80 height 36
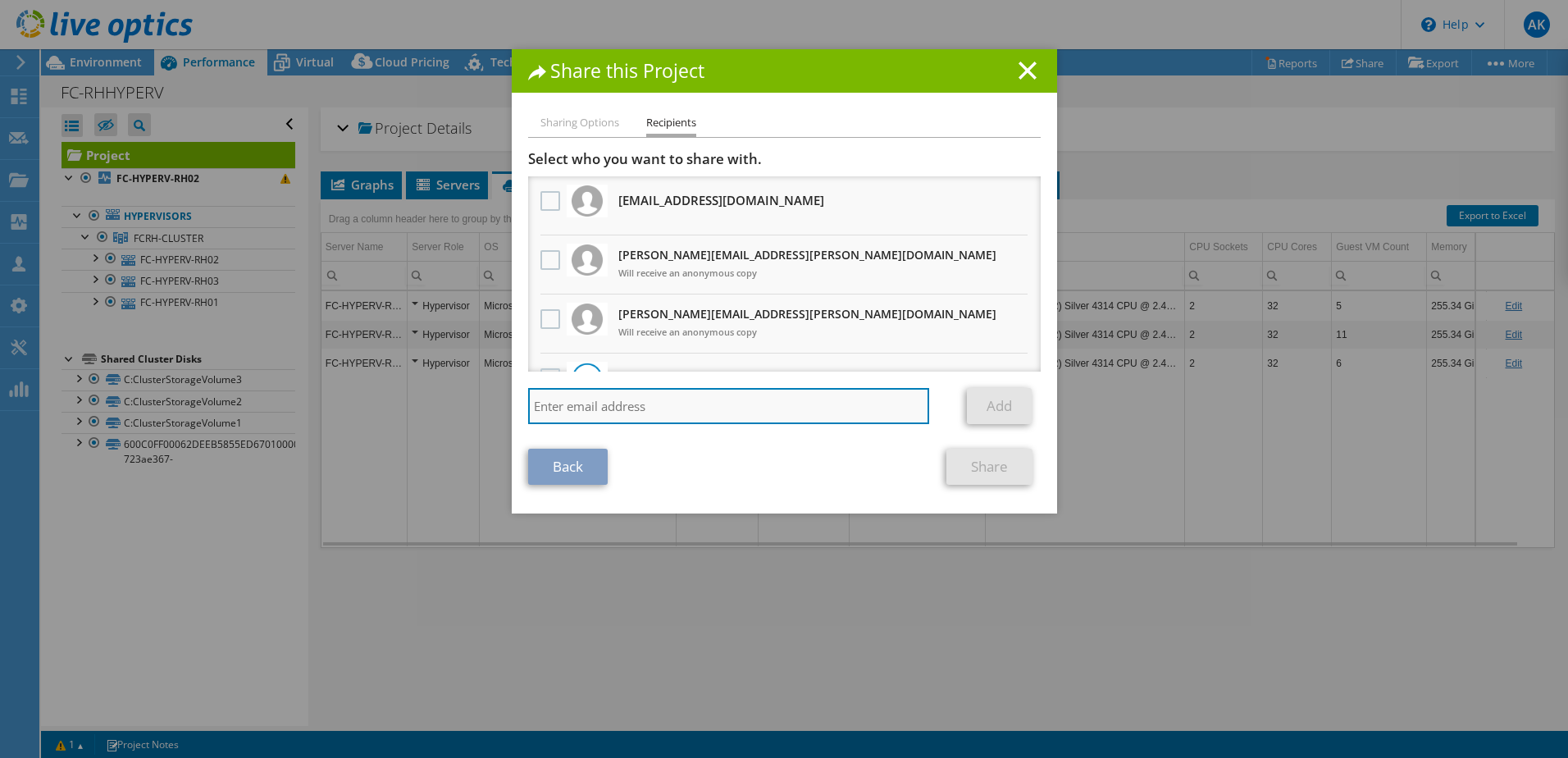
click at [668, 408] on input "search" at bounding box center [729, 406] width 402 height 36
type input "[PERSON_NAME][EMAIL_ADDRESS][PERSON_NAME][DOMAIN_NAME]"
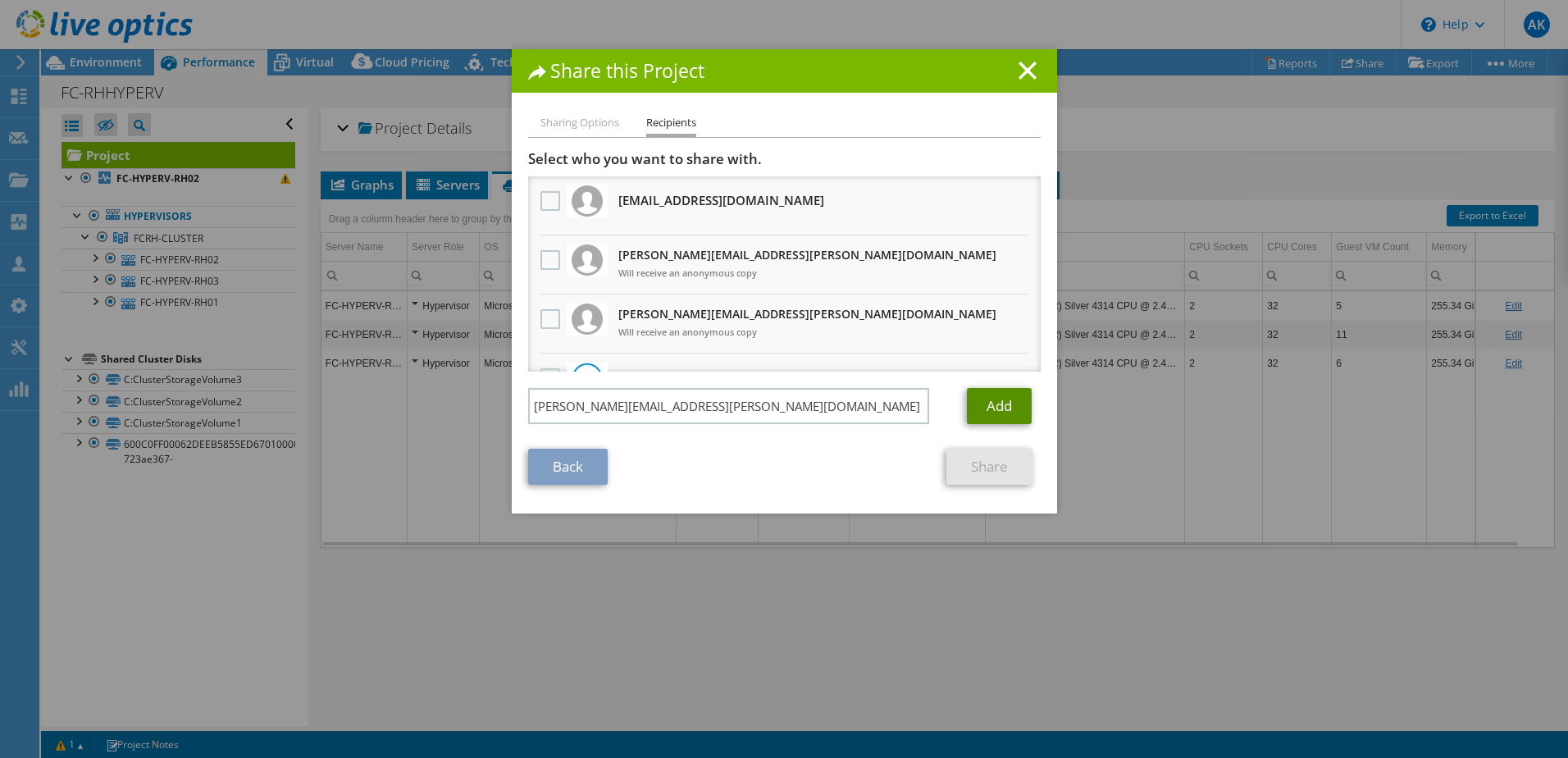
click at [992, 400] on link "Add" at bounding box center [1000, 406] width 65 height 36
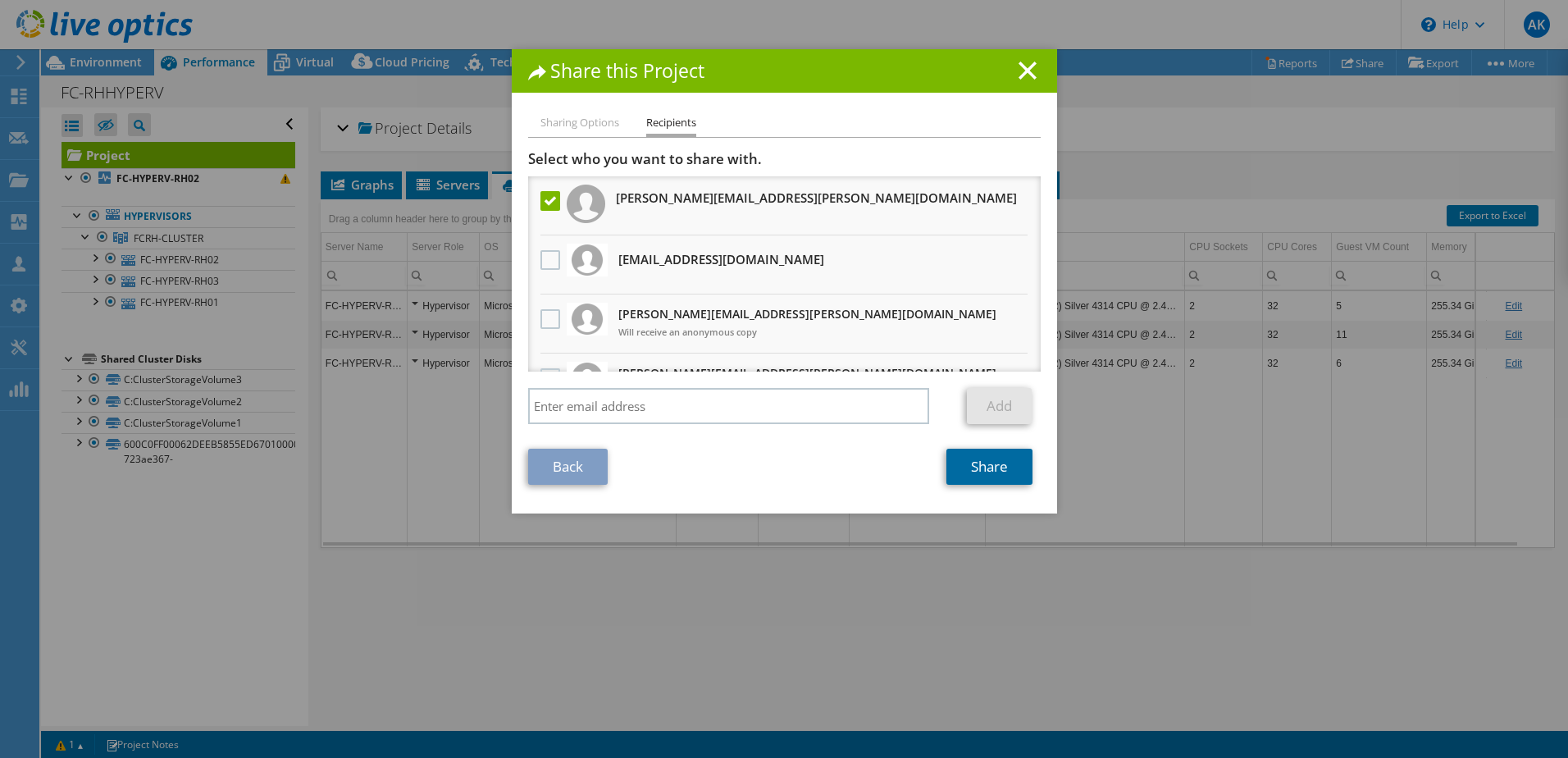
click at [978, 467] on link "Share" at bounding box center [989, 466] width 86 height 36
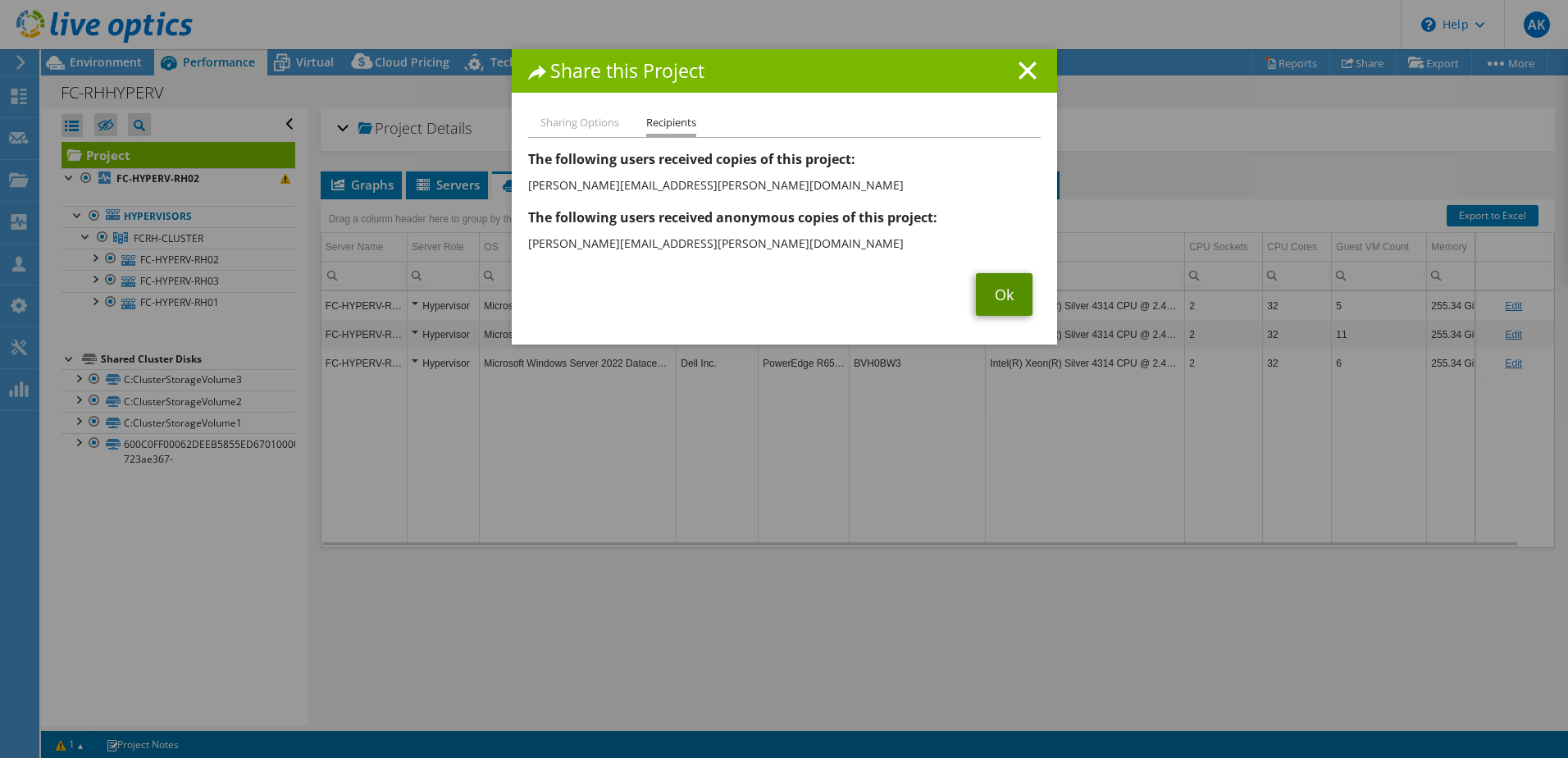
click at [1010, 286] on link "Ok" at bounding box center [1004, 294] width 57 height 43
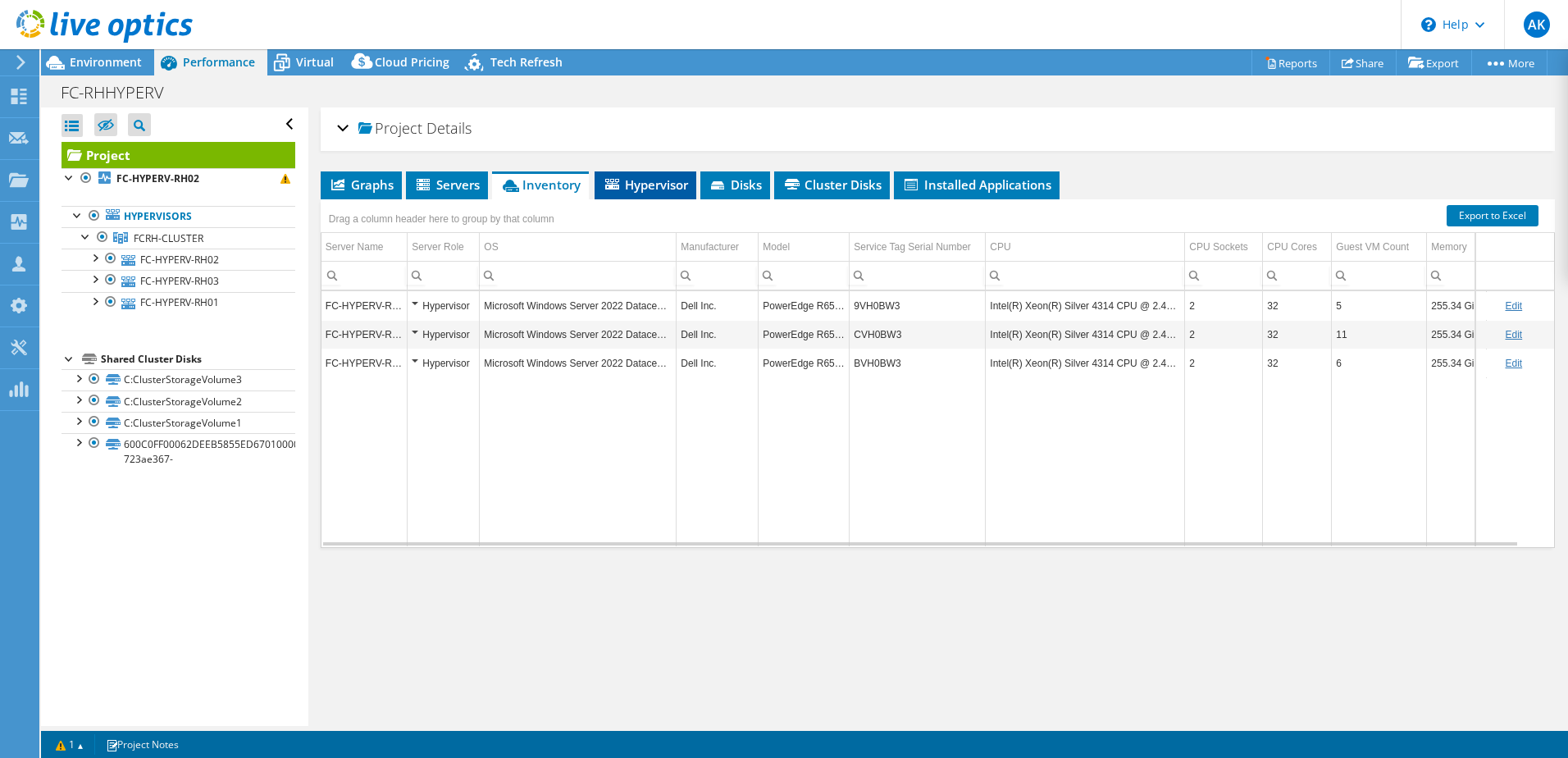
click at [615, 187] on icon at bounding box center [612, 184] width 14 height 10
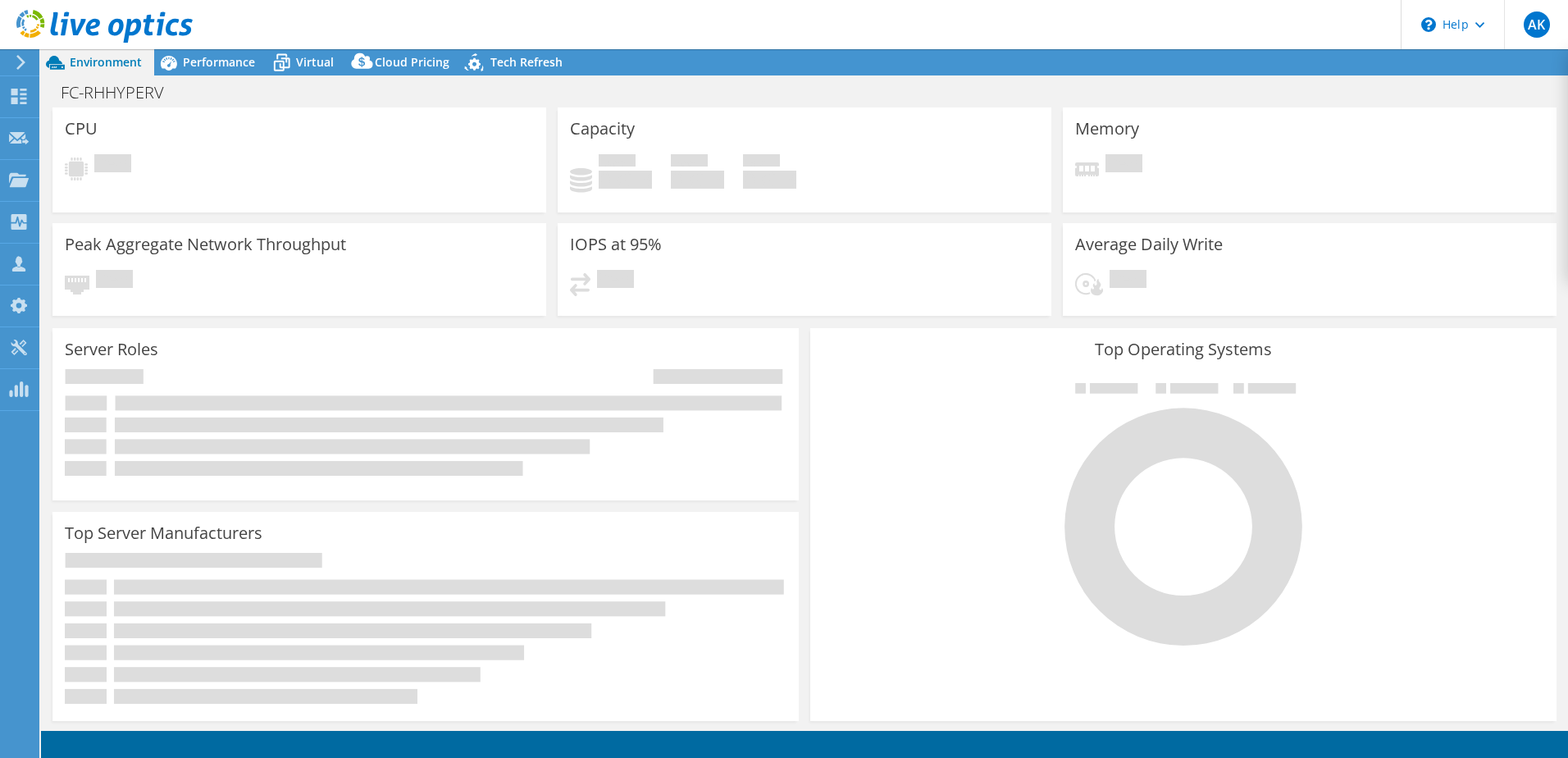
select select "EULondon"
select select "GBP"
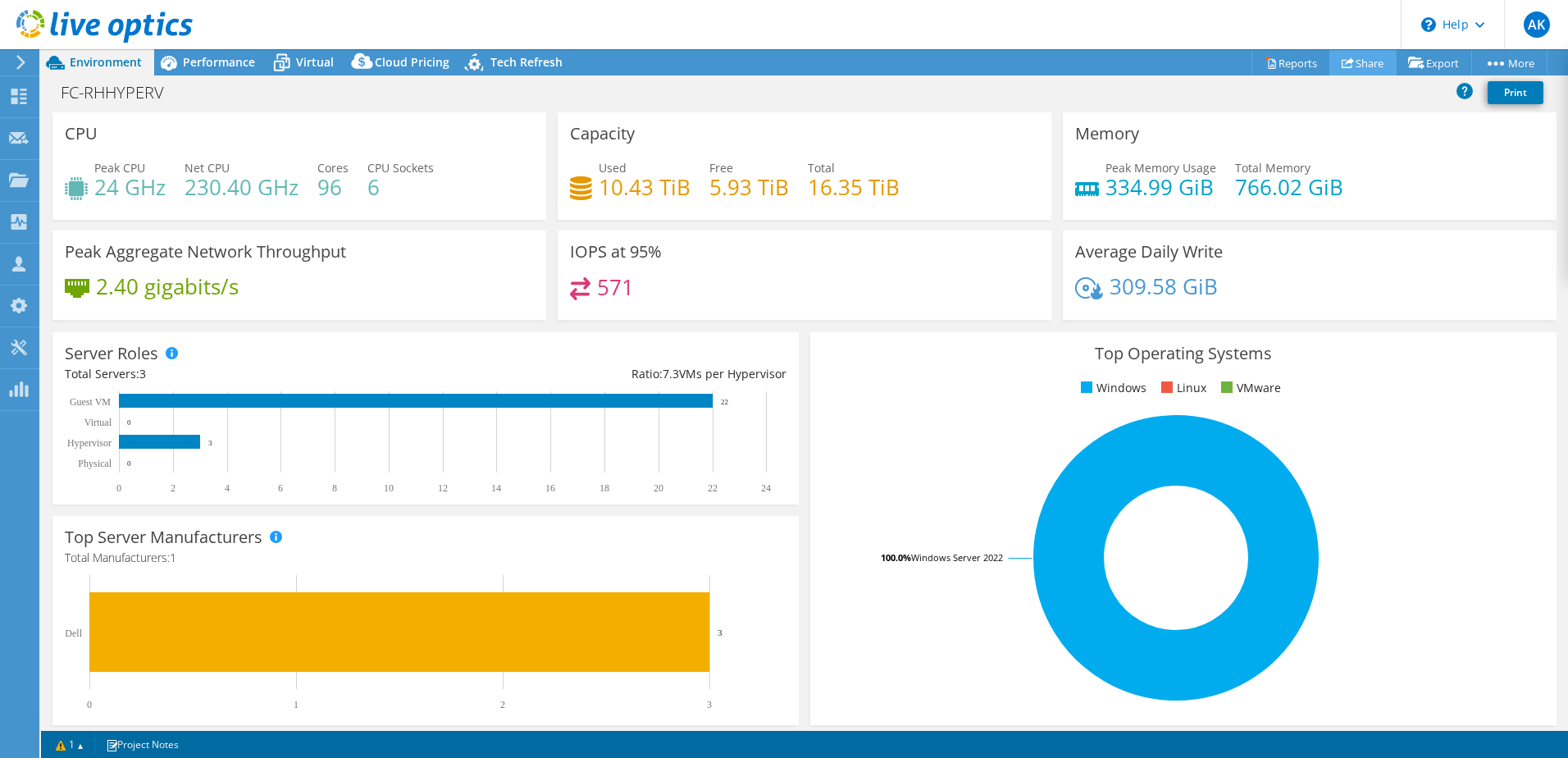
click at [1344, 66] on icon at bounding box center [1348, 63] width 12 height 12
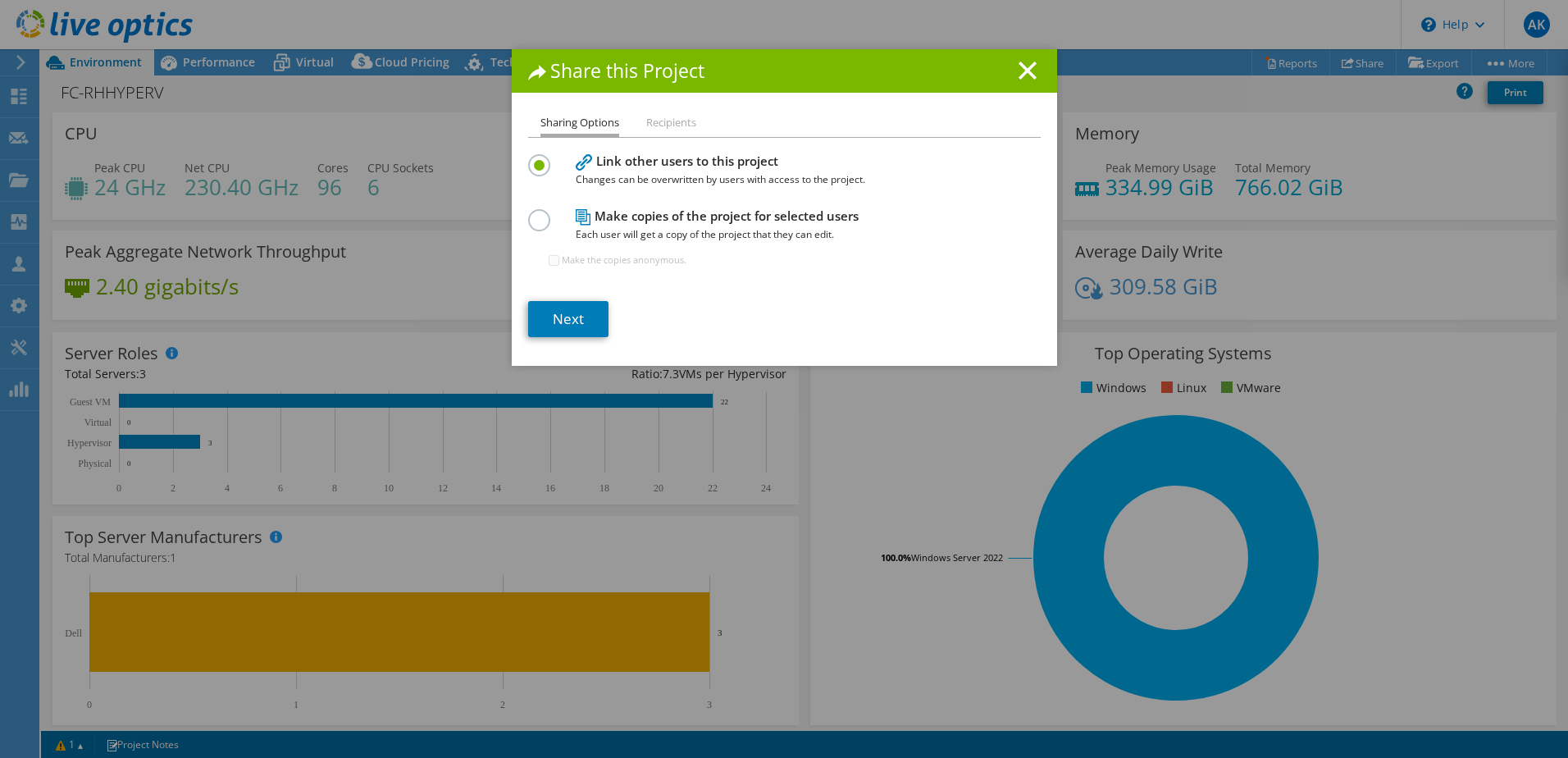
click at [520, 216] on div "Sharing Options Recipients Link other users to this project Changes can be over…" at bounding box center [784, 239] width 546 height 253
click at [528, 213] on label at bounding box center [542, 211] width 29 height 4
click at [0, 0] on input "radio" at bounding box center [0, 0] width 0 height 0
click at [553, 313] on link "Next" at bounding box center [568, 318] width 80 height 36
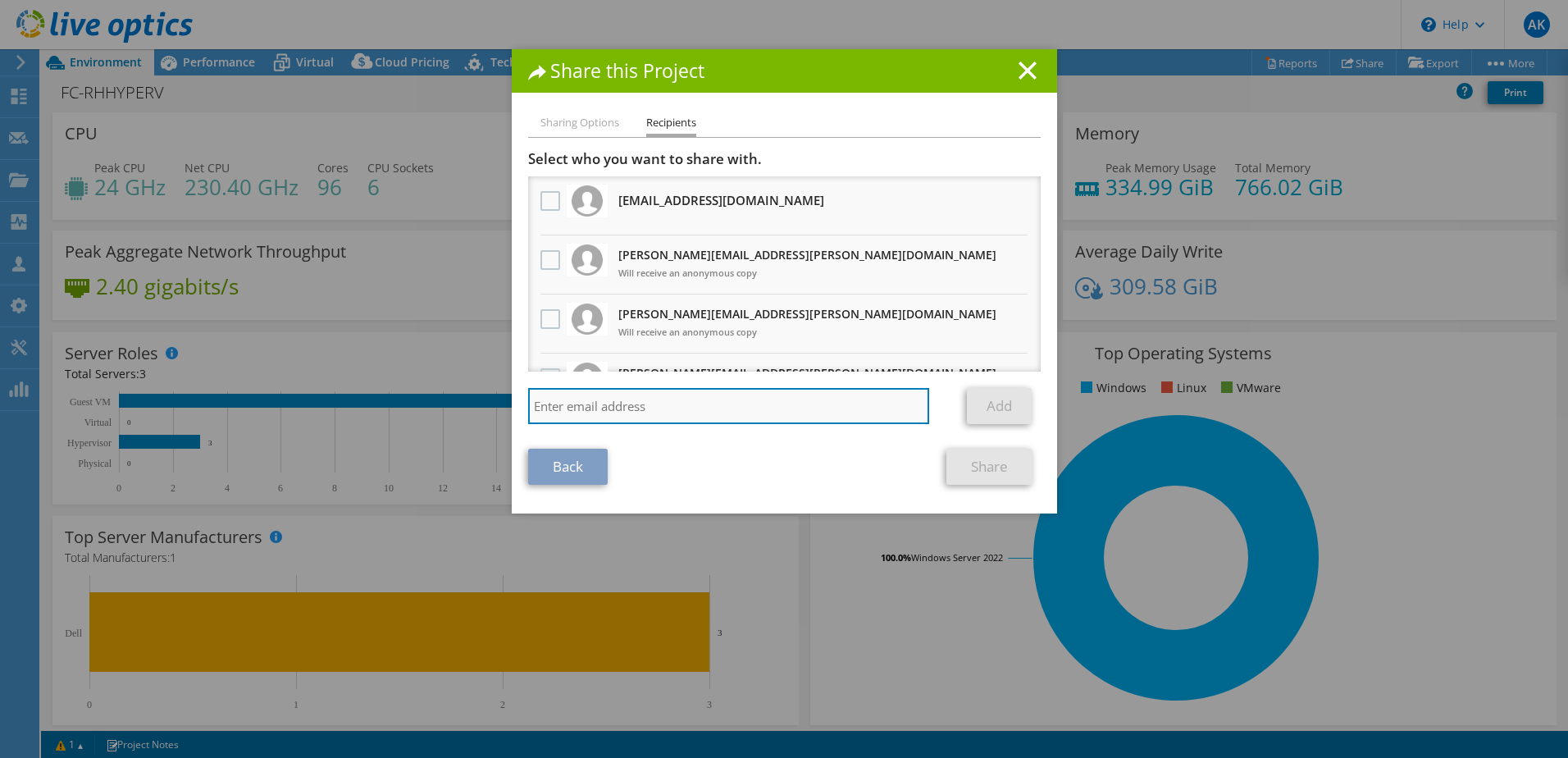
click at [712, 407] on input "search" at bounding box center [729, 406] width 402 height 36
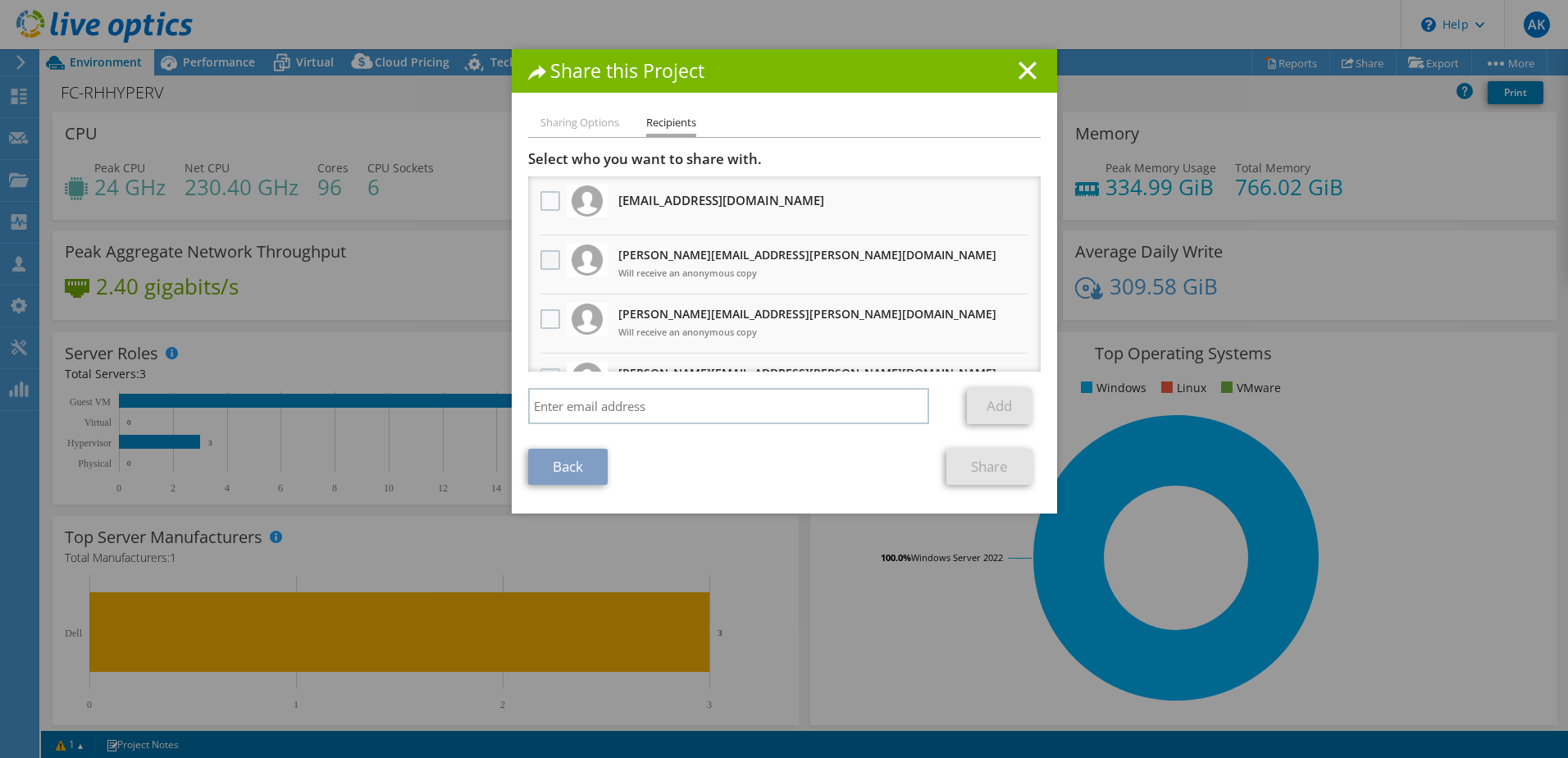
click at [540, 261] on label at bounding box center [552, 260] width 24 height 20
click at [0, 0] on input "checkbox" at bounding box center [0, 0] width 0 height 0
click at [984, 473] on link "Share" at bounding box center [989, 466] width 86 height 36
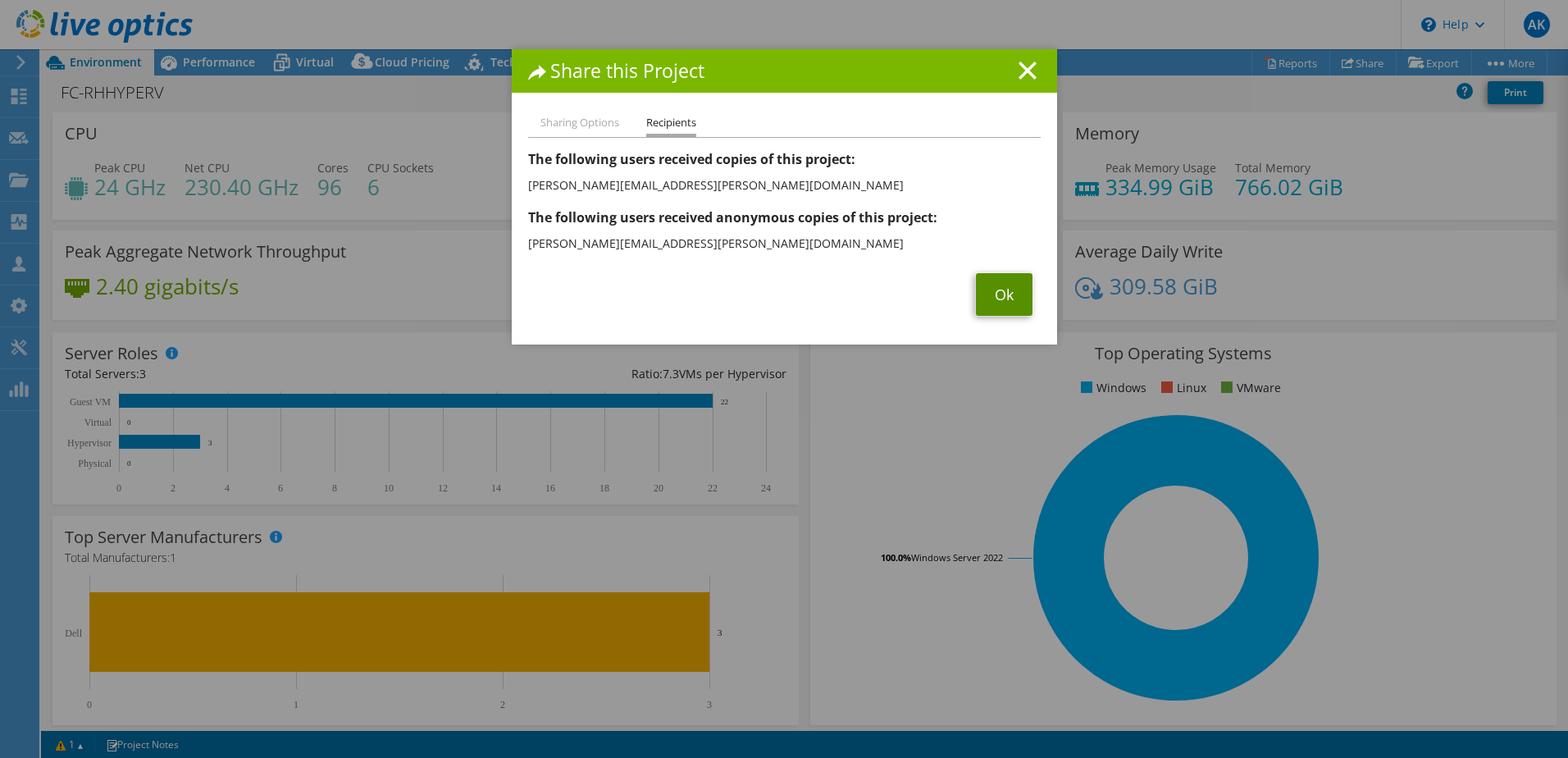
click at [996, 299] on link "Ok" at bounding box center [1004, 294] width 57 height 43
